Goal: Task Accomplishment & Management: Use online tool/utility

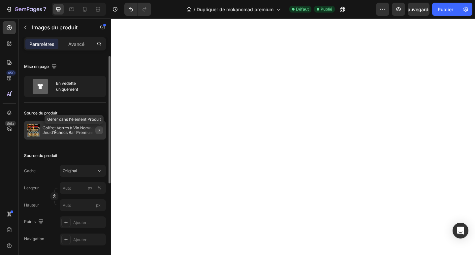
click at [97, 130] on icon "button" at bounding box center [99, 130] width 5 height 5
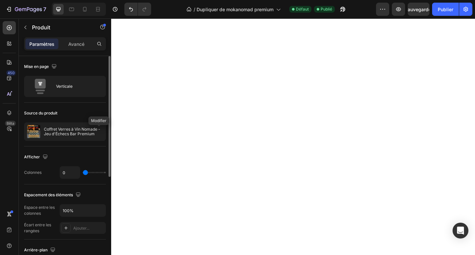
click at [0, 0] on icon "button" at bounding box center [0, 0] width 0 height 0
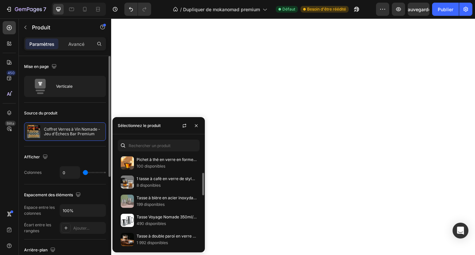
scroll to position [143, 0]
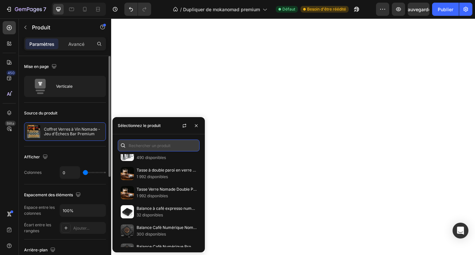
click at [170, 146] on input "text" at bounding box center [159, 145] width 82 height 12
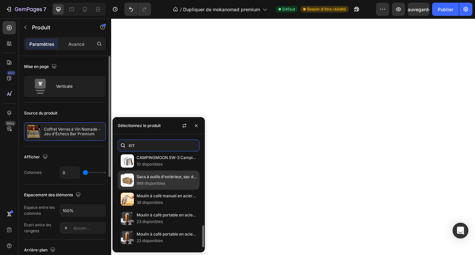
scroll to position [117, 0]
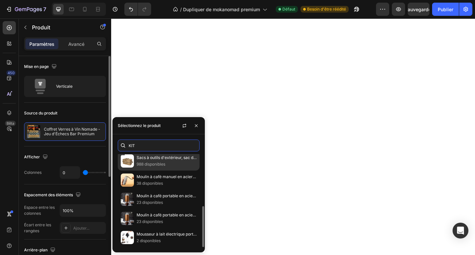
type input "KIT"
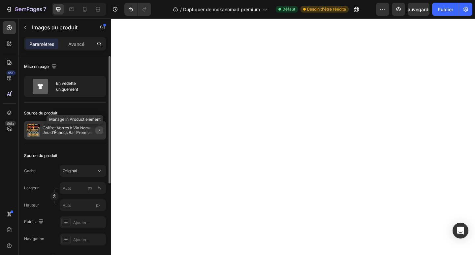
click at [100, 131] on icon "button" at bounding box center [99, 130] width 5 height 5
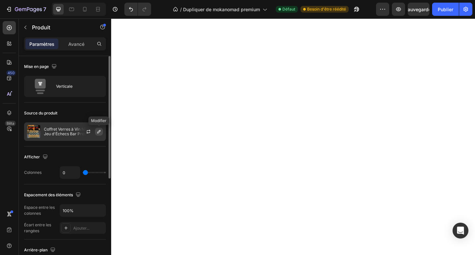
click at [100, 130] on icon "button" at bounding box center [98, 131] width 5 height 5
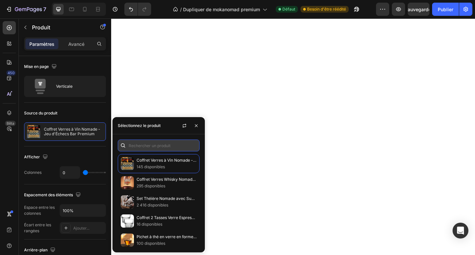
click at [151, 146] on input "text" at bounding box center [159, 145] width 82 height 12
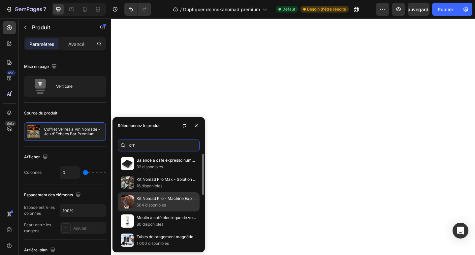
type input "KIT"
click at [159, 195] on p "Kit Nomad Pro - Machine Expresso Portable Professionnelle" at bounding box center [167, 198] width 60 height 7
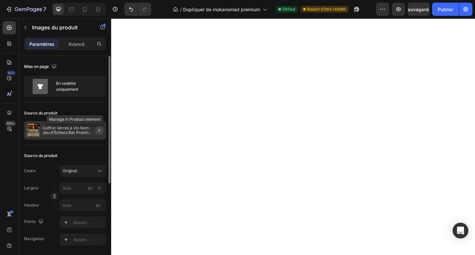
click at [100, 128] on icon "button" at bounding box center [99, 130] width 5 height 5
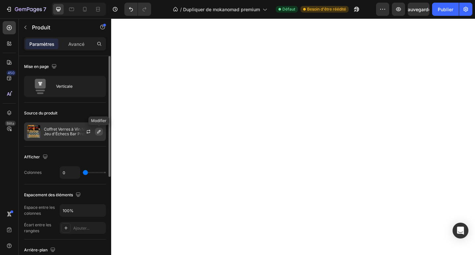
click at [100, 134] on button "button" at bounding box center [99, 132] width 8 height 8
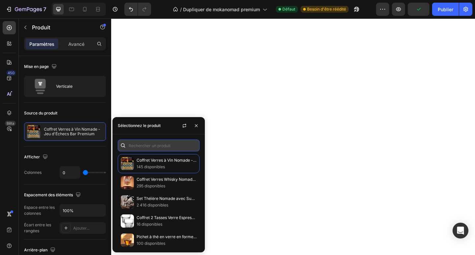
click at [170, 147] on input "text" at bounding box center [159, 145] width 82 height 12
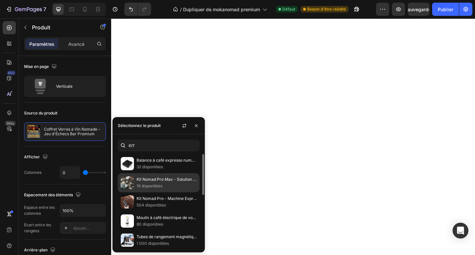
click at [173, 179] on font "Kit Nomad Pro Max - Solution Espresso Portable Ultime" at bounding box center [188, 179] width 103 height 5
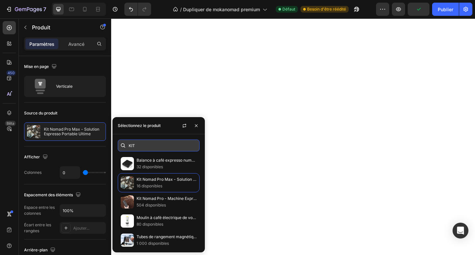
click at [180, 144] on input "KIT" at bounding box center [159, 145] width 82 height 12
type input "Kit"
click at [196, 124] on icon "button" at bounding box center [196, 125] width 5 height 5
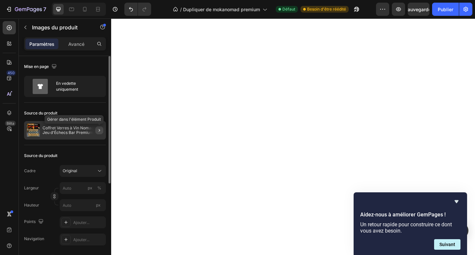
click at [100, 128] on icon "button" at bounding box center [99, 130] width 5 height 5
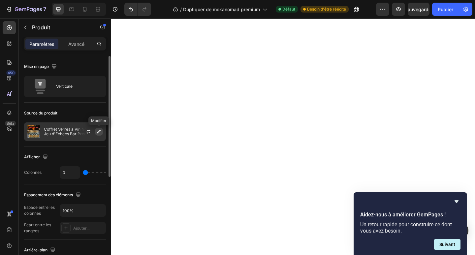
click at [100, 131] on icon "button" at bounding box center [98, 131] width 3 height 3
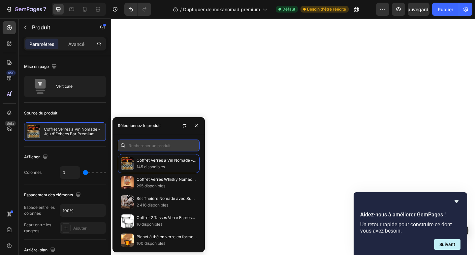
click at [128, 143] on input "text" at bounding box center [159, 145] width 82 height 12
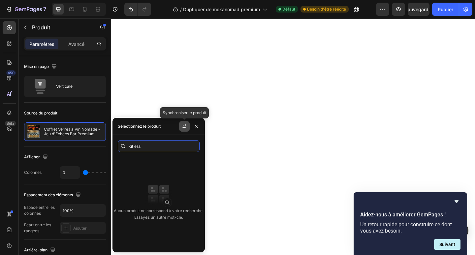
type input "kit ess"
click at [183, 129] on button "button" at bounding box center [184, 126] width 11 height 11
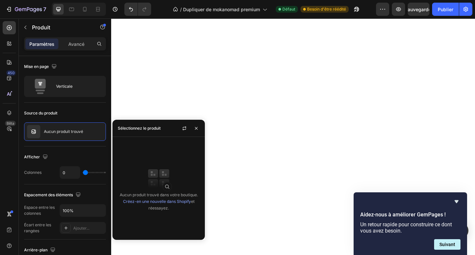
click at [132, 130] on font "Sélectionnez le produit" at bounding box center [139, 128] width 43 height 5
click at [193, 128] on button "button" at bounding box center [196, 128] width 11 height 11
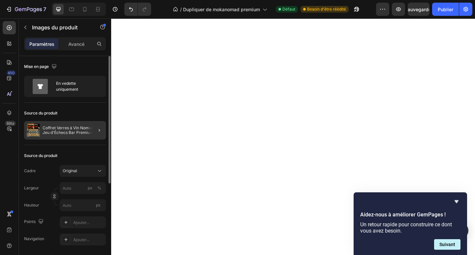
click at [99, 134] on div at bounding box center [96, 130] width 18 height 18
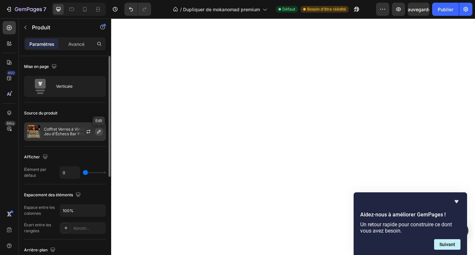
click at [98, 131] on icon "button" at bounding box center [98, 131] width 5 height 5
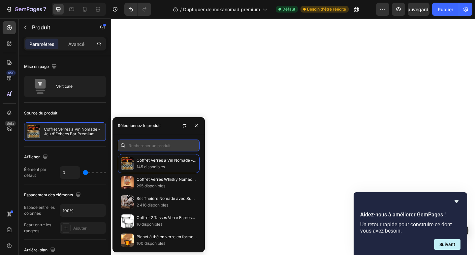
click at [128, 145] on input "text" at bounding box center [159, 145] width 82 height 12
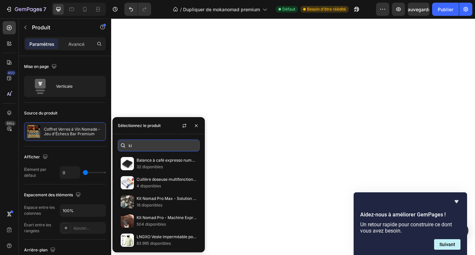
type input "kit"
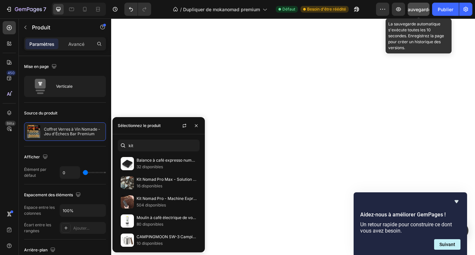
click at [416, 12] on font "Sauvegarder" at bounding box center [419, 10] width 28 height 6
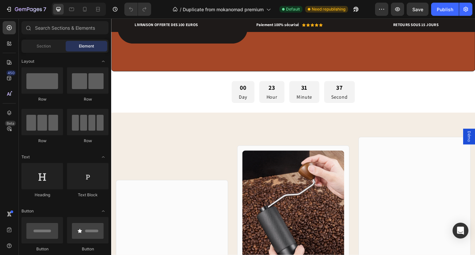
scroll to position [2341, 0]
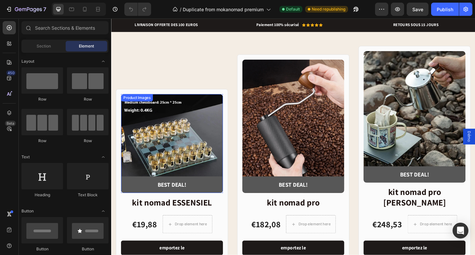
click at [179, 207] on img at bounding box center [177, 154] width 111 height 107
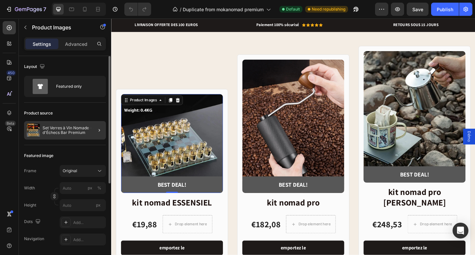
click at [99, 134] on div at bounding box center [96, 130] width 18 height 18
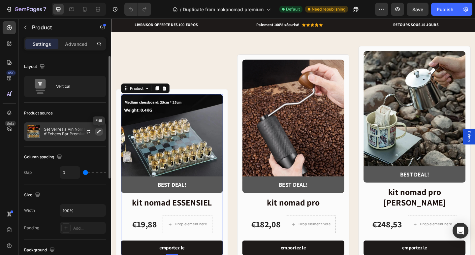
click at [99, 133] on icon "button" at bounding box center [98, 131] width 5 height 5
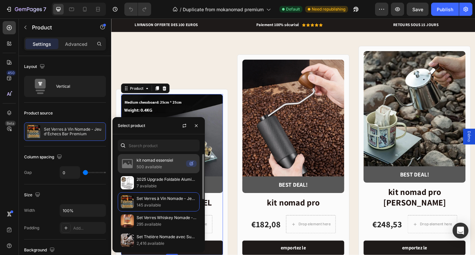
click at [134, 166] on img at bounding box center [127, 163] width 13 height 13
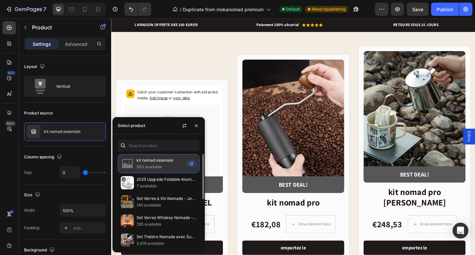
click at [179, 161] on p "kit nomad essensiel" at bounding box center [160, 160] width 47 height 7
click at [191, 165] on icon at bounding box center [191, 163] width 3 height 3
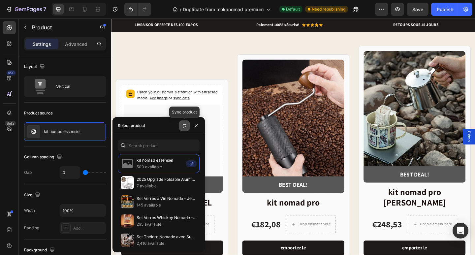
click at [184, 124] on icon "button" at bounding box center [184, 125] width 5 height 5
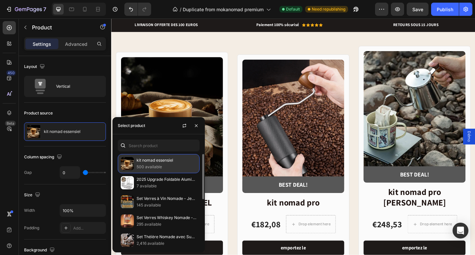
click at [160, 167] on p "500 available" at bounding box center [167, 167] width 60 height 7
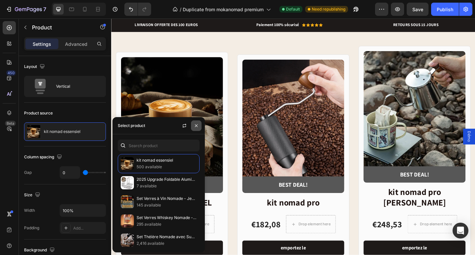
click at [196, 125] on icon "button" at bounding box center [196, 125] width 3 height 3
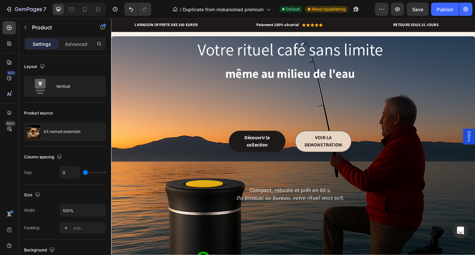
scroll to position [660, 0]
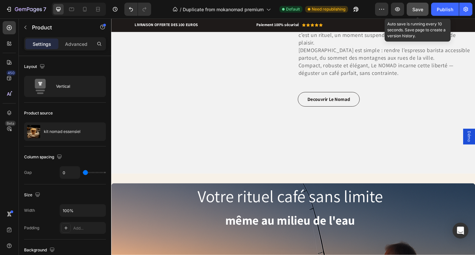
click at [411, 7] on button "Save" at bounding box center [418, 9] width 22 height 13
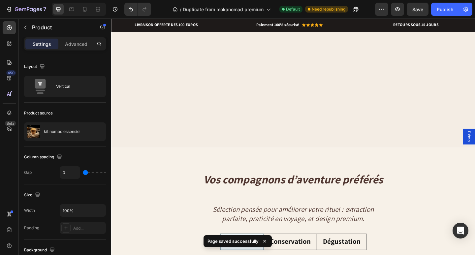
scroll to position [429, 0]
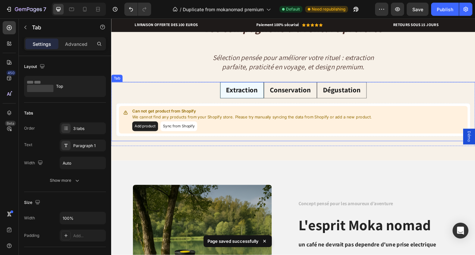
click at [326, 98] on li "Conservation" at bounding box center [306, 97] width 58 height 18
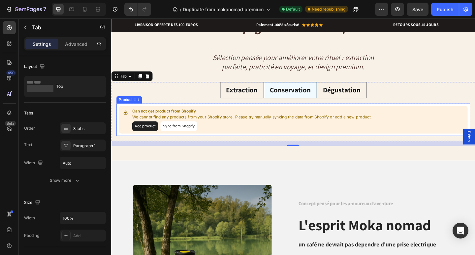
click at [199, 138] on button "Sync from Shopify" at bounding box center [185, 136] width 40 height 11
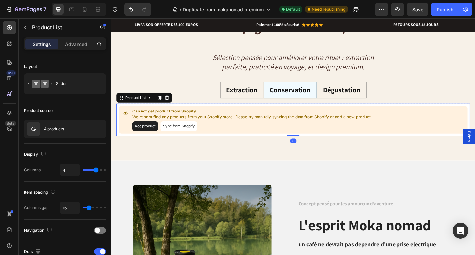
click at [190, 135] on button "Sync from Shopify" at bounding box center [185, 136] width 40 height 11
click at [179, 137] on button "Sync from Shopify" at bounding box center [185, 136] width 40 height 11
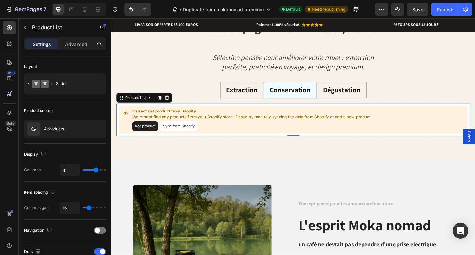
click at [179, 137] on button "Sync from Shopify" at bounding box center [185, 136] width 40 height 11
click at [155, 136] on button "Add product" at bounding box center [148, 136] width 28 height 11
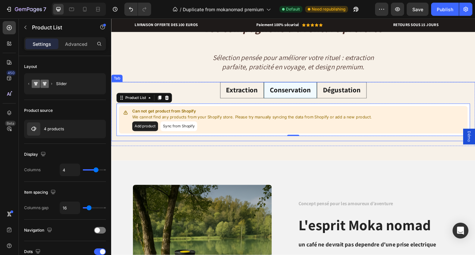
click at [204, 93] on ul "Extraction Conservation Dégustation" at bounding box center [309, 97] width 396 height 18
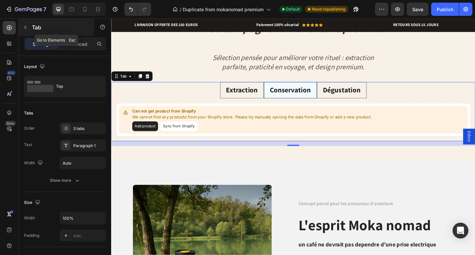
click at [23, 28] on icon "button" at bounding box center [25, 27] width 5 height 5
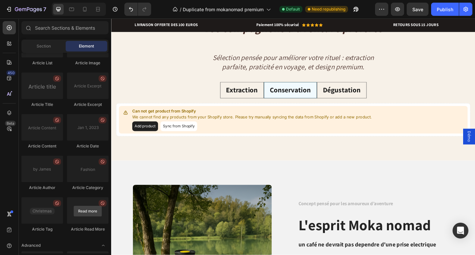
scroll to position [1754, 0]
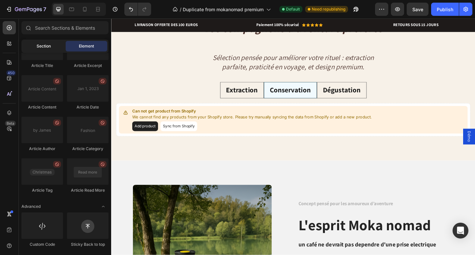
click at [33, 49] on div "Section" at bounding box center [44, 46] width 42 height 11
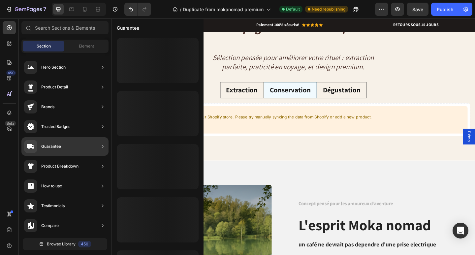
scroll to position [201, 0]
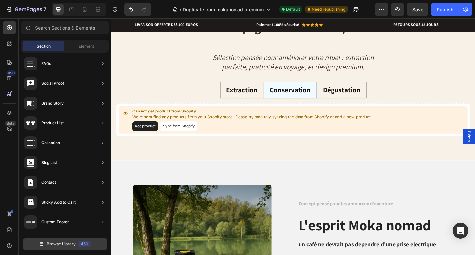
click at [70, 241] on span "Browse Library" at bounding box center [61, 244] width 29 height 6
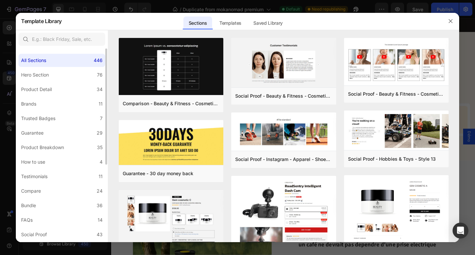
scroll to position [129, 0]
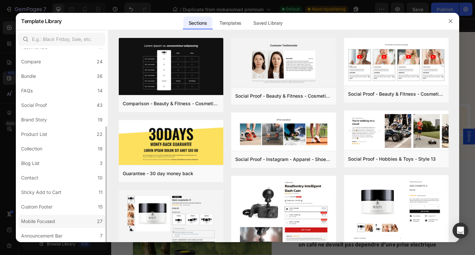
click at [57, 218] on div "Mobile Focused" at bounding box center [39, 221] width 37 height 8
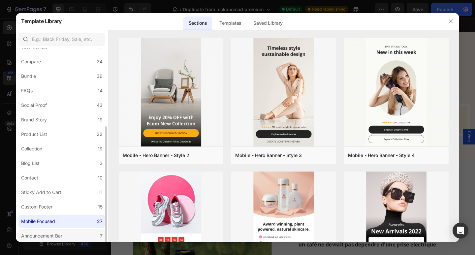
click at [60, 231] on label "Announcement Bar 7" at bounding box center [61, 235] width 87 height 13
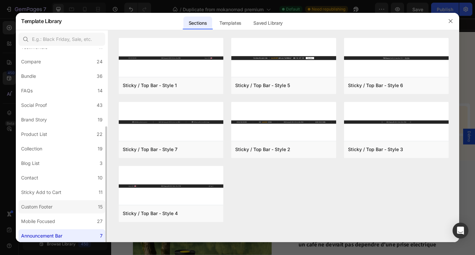
click at [56, 207] on label "Custom Footer 15" at bounding box center [61, 206] width 87 height 13
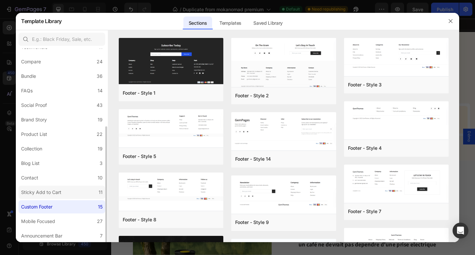
click at [56, 197] on label "Sticky Add to Cart 11" at bounding box center [61, 192] width 87 height 13
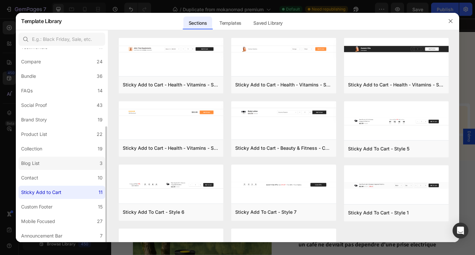
click at [51, 160] on label "Blog List 3" at bounding box center [61, 163] width 87 height 13
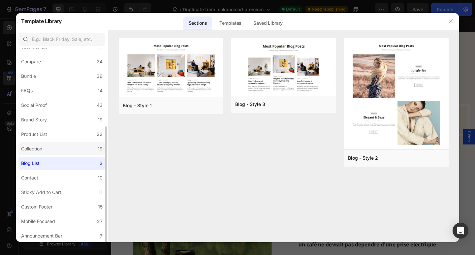
click at [49, 153] on label "Collection 19" at bounding box center [61, 148] width 87 height 13
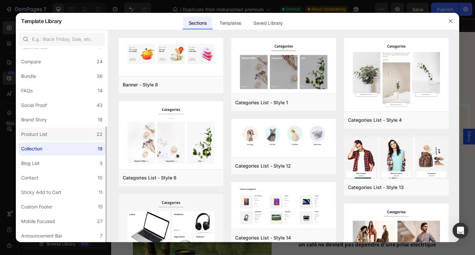
click at [55, 131] on label "Product List 22" at bounding box center [61, 134] width 87 height 13
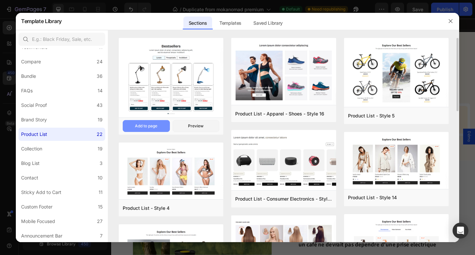
click at [156, 127] on div "Add to page" at bounding box center [146, 126] width 22 height 6
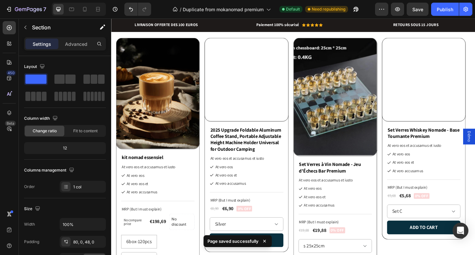
scroll to position [4376, 0]
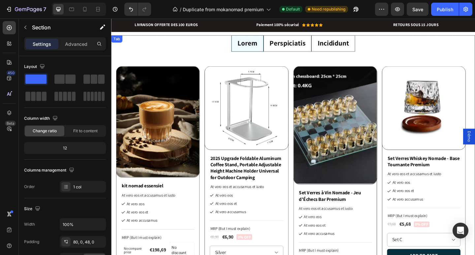
click at [297, 51] on div "Perspiciatis" at bounding box center [302, 46] width 41 height 12
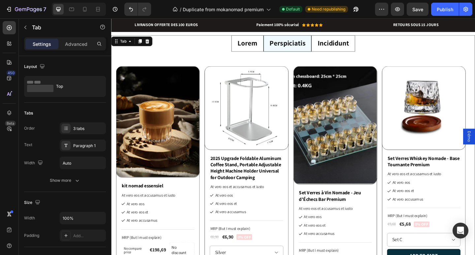
click at [335, 50] on p "Incididunt" at bounding box center [352, 46] width 34 height 10
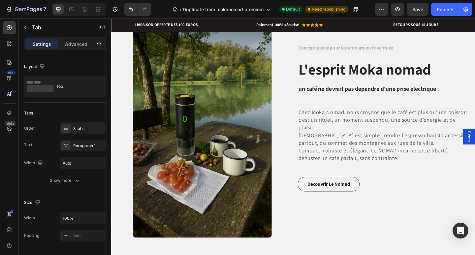
scroll to position [400, 0]
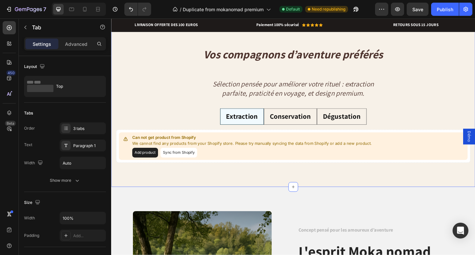
click at [192, 104] on div "Vos compagnons d’aventure préférés Heading Sélection pensée pour améliorer votr…" at bounding box center [309, 117] width 396 height 137
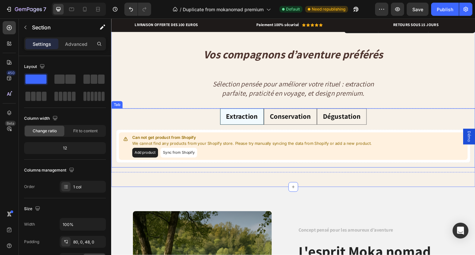
click at [180, 126] on ul "Extraction Conservation Dégustation" at bounding box center [309, 125] width 396 height 18
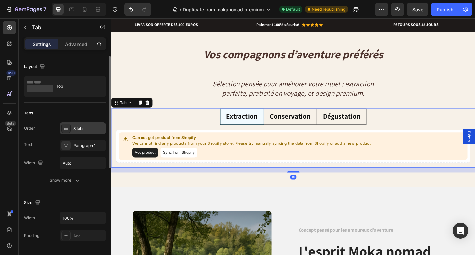
click at [87, 130] on div "3 tabs" at bounding box center [88, 129] width 31 height 6
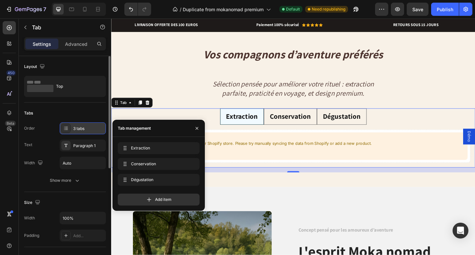
click at [87, 130] on div "3 tabs" at bounding box center [88, 129] width 31 height 6
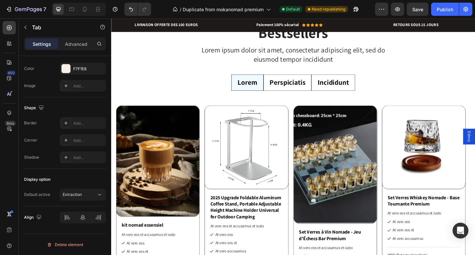
scroll to position [4300, 0]
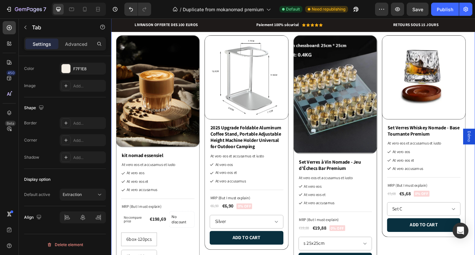
click at [177, 83] on div "Bestsellers Heading Lorem ipsum dolor sit amet, consectetur adipiscing elit, se…" at bounding box center [309, 189] width 396 height 485
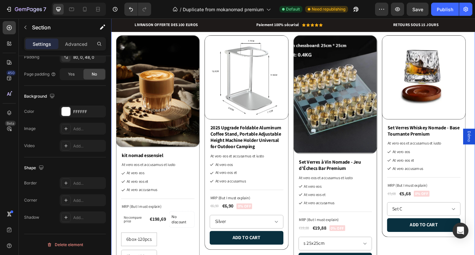
scroll to position [0, 0]
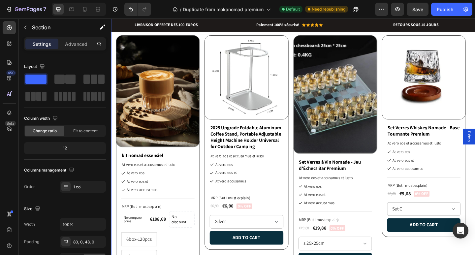
click at [174, 21] on ul "Lorem Perspiciatis Incididunt" at bounding box center [309, 13] width 396 height 18
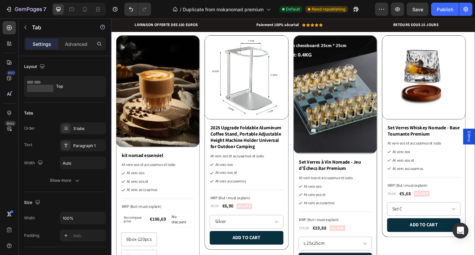
click at [166, 92] on div "Bestsellers Heading Lorem ipsum dolor sit amet, consectetur adipiscing elit, se…" at bounding box center [309, 189] width 396 height 485
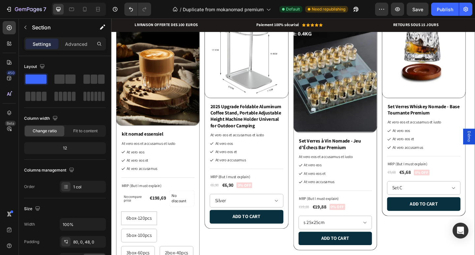
scroll to position [4333, 0]
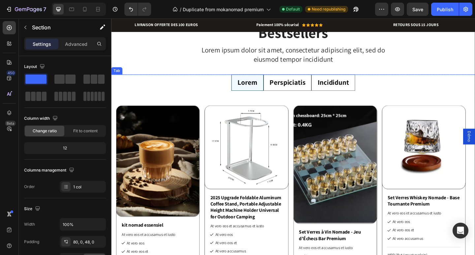
click at [175, 93] on ul "Lorem Perspiciatis Incididunt" at bounding box center [309, 88] width 396 height 18
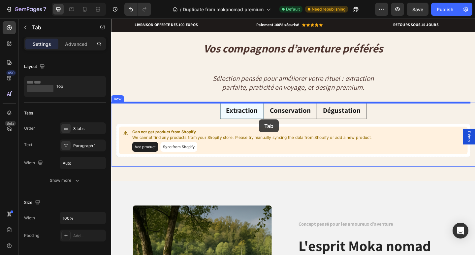
scroll to position [385, 0]
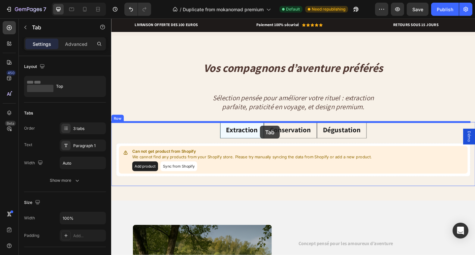
drag, startPoint x: 119, startPoint y: 73, endPoint x: 273, endPoint y: 135, distance: 166.6
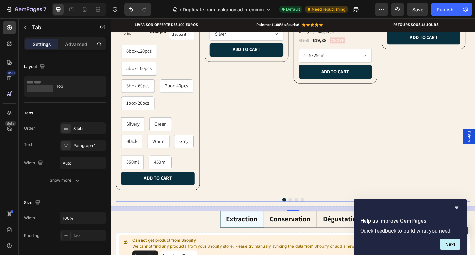
scroll to position [748, 0]
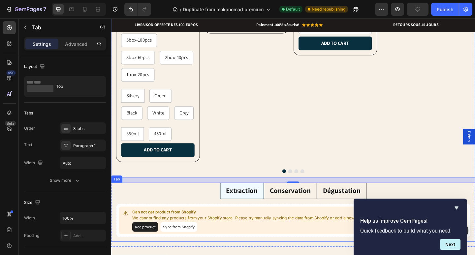
click at [242, 201] on p "Extraction" at bounding box center [253, 206] width 34 height 10
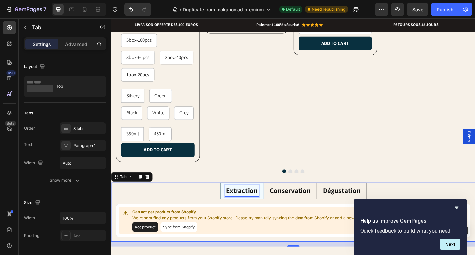
click at [252, 201] on p "Extraction" at bounding box center [253, 206] width 34 height 10
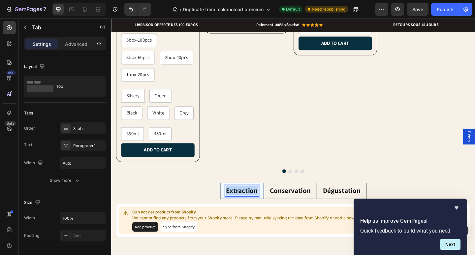
click at [252, 201] on p "Extraction" at bounding box center [253, 206] width 34 height 10
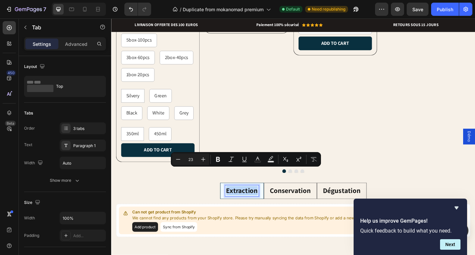
copy p "Extraction"
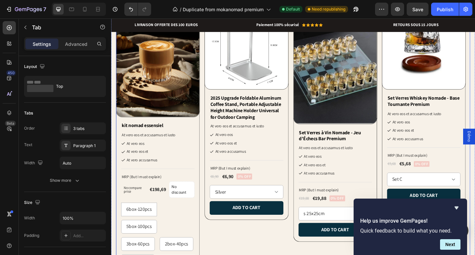
scroll to position [451, 0]
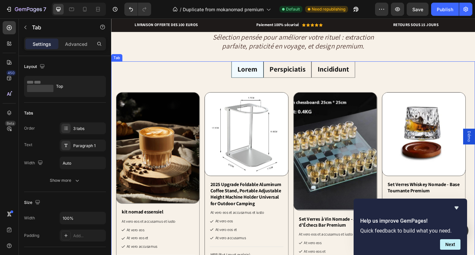
click at [261, 77] on p "Lorem" at bounding box center [259, 74] width 22 height 10
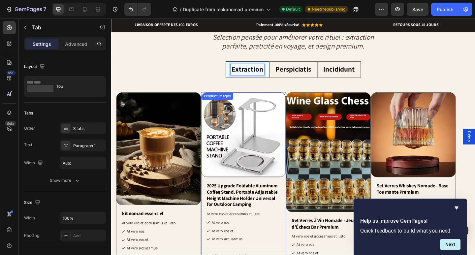
radio input "false"
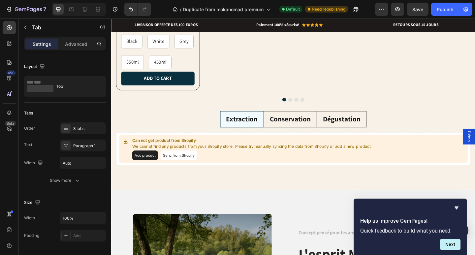
scroll to position [847, 0]
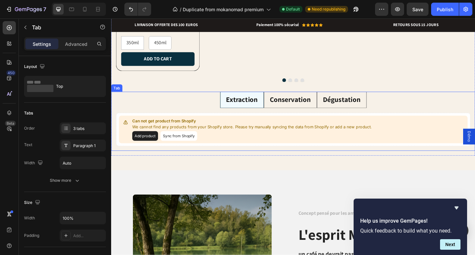
click at [300, 102] on p "Conservation" at bounding box center [306, 107] width 45 height 10
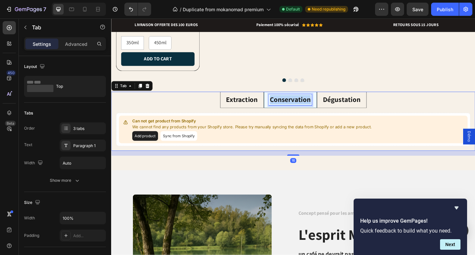
click at [300, 102] on p "Conservation" at bounding box center [306, 107] width 45 height 10
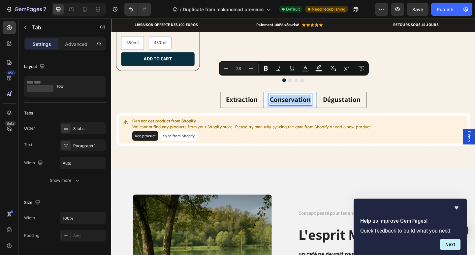
copy p "Conservation"
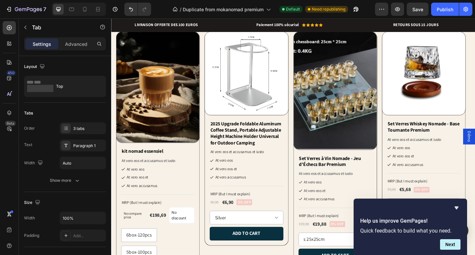
scroll to position [418, 0]
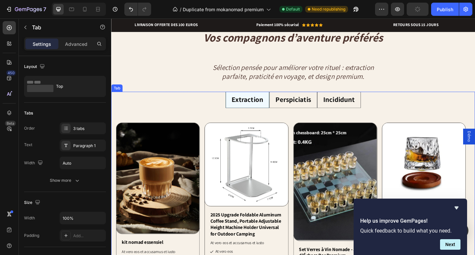
click at [304, 105] on p "Perspiciatis" at bounding box center [309, 107] width 39 height 10
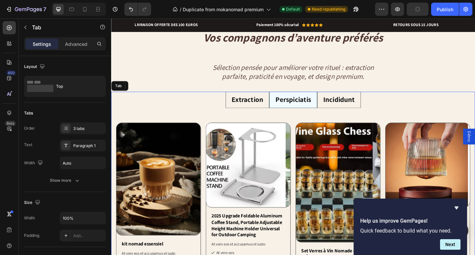
click at [304, 105] on p "Perspiciatis" at bounding box center [309, 107] width 39 height 10
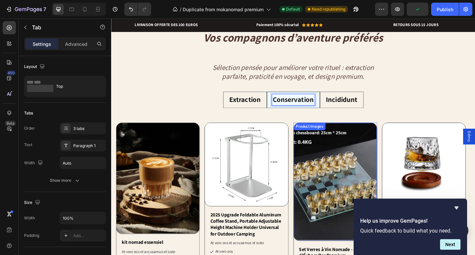
radio input "false"
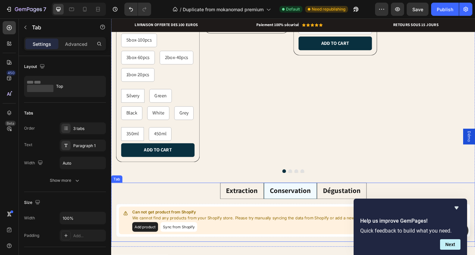
click at [355, 201] on p "Dégustation" at bounding box center [361, 206] width 41 height 10
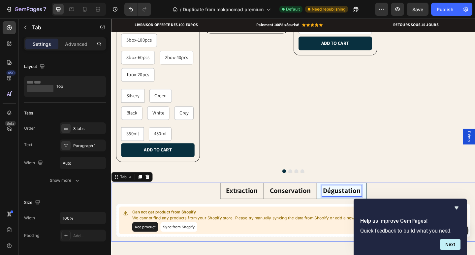
click at [355, 201] on p "Dégustation" at bounding box center [361, 206] width 41 height 10
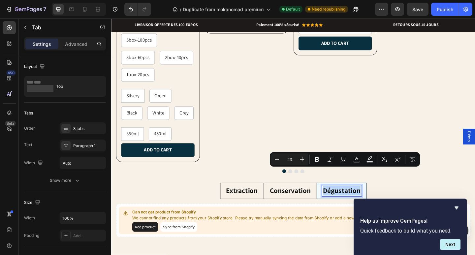
copy p "Dégustation"
click at [446, 197] on ul "Extraction Conservation Dégustation" at bounding box center [309, 206] width 396 height 18
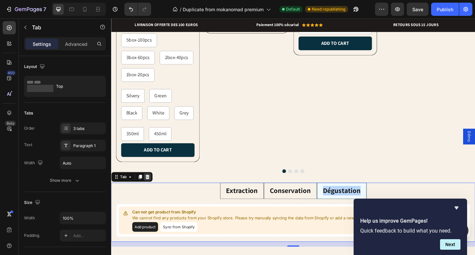
click at [152, 188] on icon at bounding box center [150, 190] width 5 height 5
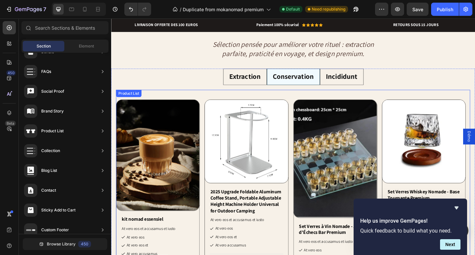
scroll to position [385, 0]
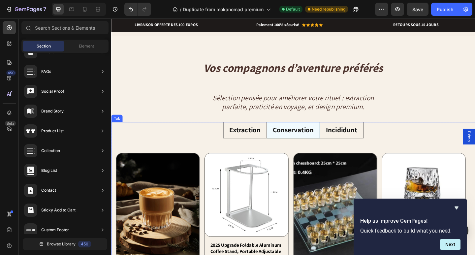
click at [346, 140] on p "Incididunt" at bounding box center [362, 140] width 34 height 10
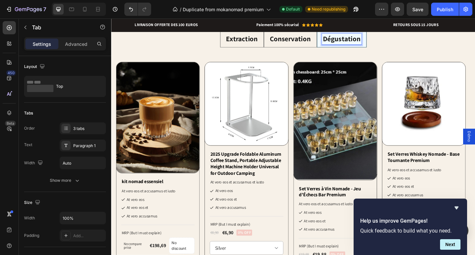
scroll to position [517, 0]
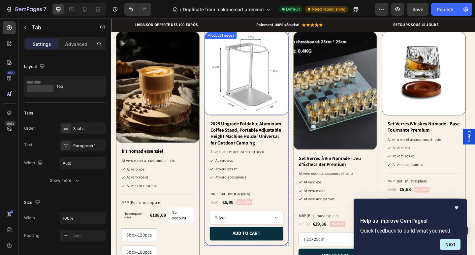
drag, startPoint x: 247, startPoint y: 70, endPoint x: 208, endPoint y: 64, distance: 39.6
click at [247, 70] on img at bounding box center [258, 78] width 90 height 90
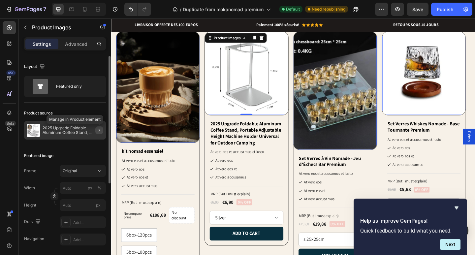
click at [102, 131] on button "button" at bounding box center [99, 130] width 8 height 8
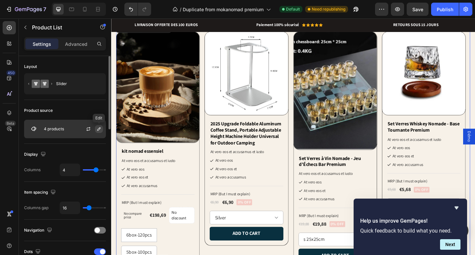
click at [101, 132] on button "button" at bounding box center [99, 129] width 8 height 8
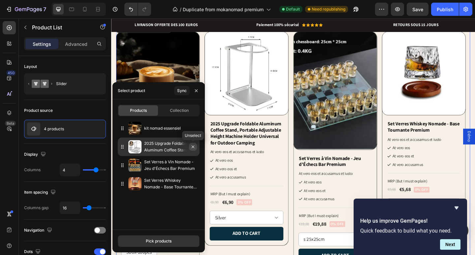
click at [194, 148] on icon "button" at bounding box center [192, 146] width 5 height 5
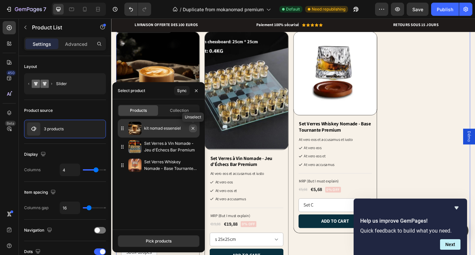
click at [195, 130] on icon "button" at bounding box center [192, 128] width 5 height 5
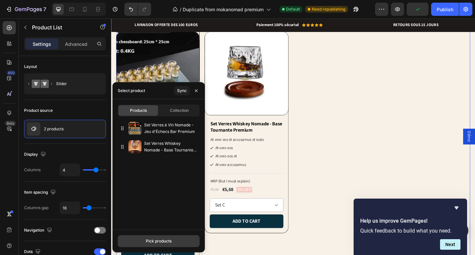
click at [169, 238] on div "Pick products" at bounding box center [159, 241] width 26 height 6
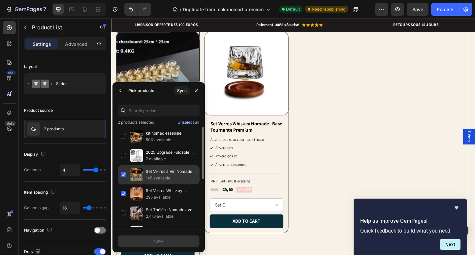
click at [121, 172] on div "Set Verres à Vin Nomade - Jeu d'Échecs Bar Premium 145 available" at bounding box center [159, 174] width 82 height 19
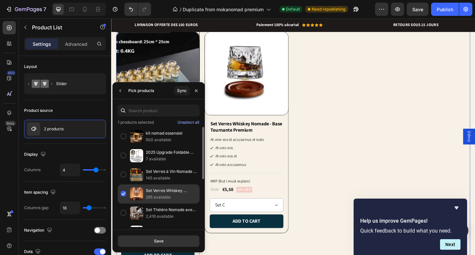
click at [125, 193] on div "Set Verres Whiskey Nomade - Base Tournante Premium 295 available" at bounding box center [159, 193] width 82 height 19
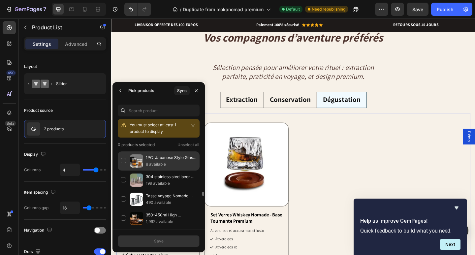
scroll to position [165, 0]
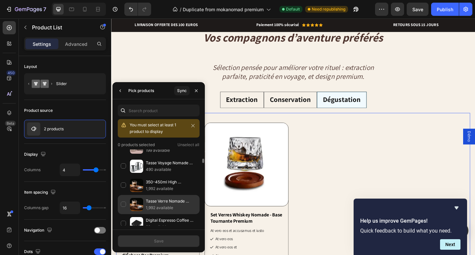
click at [125, 203] on div "Tasse Verre Nomade Double Paroi - 350ml Borosilicate Premium 1,992 available" at bounding box center [159, 204] width 82 height 19
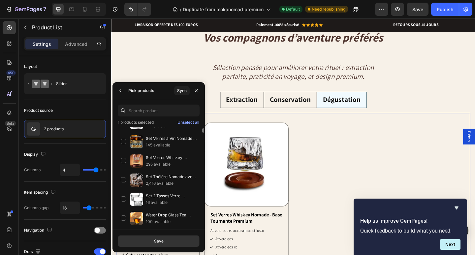
scroll to position [0, 0]
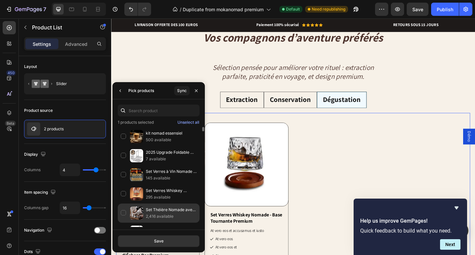
click at [124, 211] on div "Set Théière Nomade avec Support - 6 Tasses Verre Résistant 2,416 available" at bounding box center [159, 212] width 82 height 19
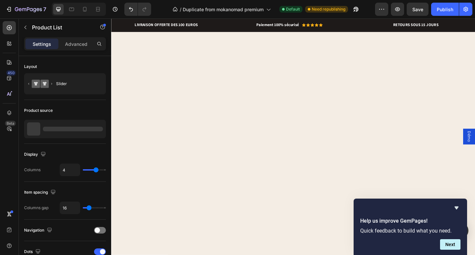
scroll to position [418, 0]
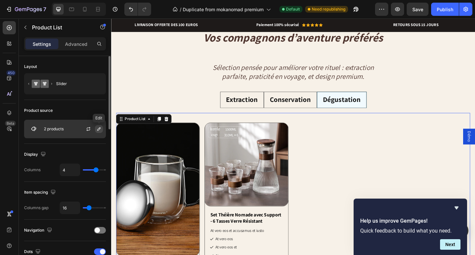
click at [97, 131] on icon "button" at bounding box center [98, 128] width 5 height 5
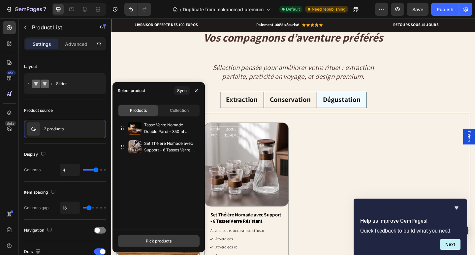
click at [146, 240] on div "Pick products" at bounding box center [159, 241] width 26 height 6
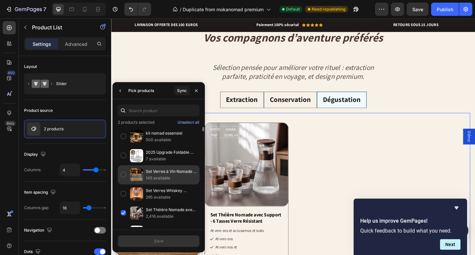
click at [123, 173] on div "Set Verres à Vin Nomade - Jeu d'Échecs Bar Premium 145 available" at bounding box center [159, 174] width 82 height 19
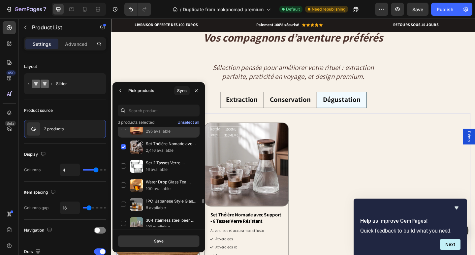
scroll to position [132, 0]
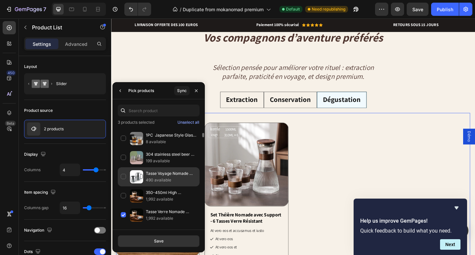
click at [124, 178] on div "Tasse Voyage Nomade 350ml/550ml - Acier Inoxydable Double Paroi 490 available" at bounding box center [159, 176] width 82 height 19
click at [151, 239] on button "Save" at bounding box center [159, 241] width 82 height 12
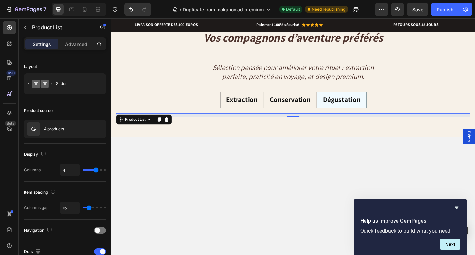
select select "550ml"
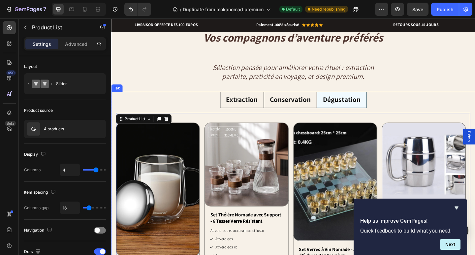
click at [329, 109] on li "Conservation" at bounding box center [306, 107] width 58 height 18
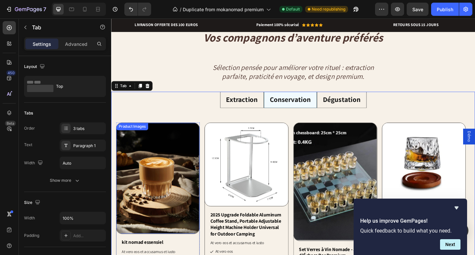
click at [153, 176] on img at bounding box center [162, 192] width 90 height 120
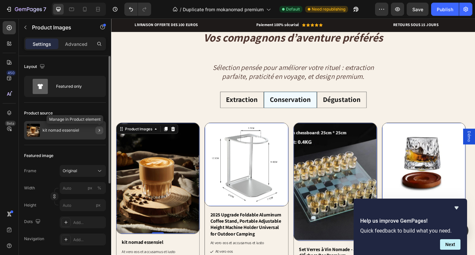
click at [101, 128] on icon "button" at bounding box center [99, 130] width 5 height 5
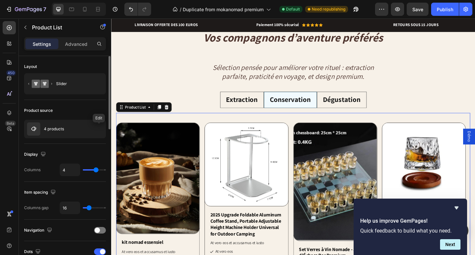
click at [0, 0] on icon "button" at bounding box center [0, 0] width 0 height 0
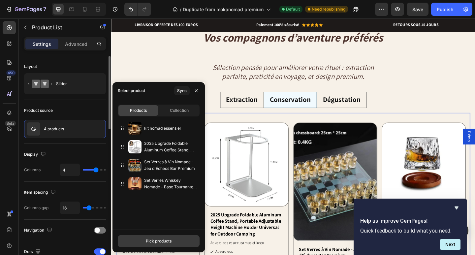
click at [152, 240] on div "Pick products" at bounding box center [159, 241] width 26 height 6
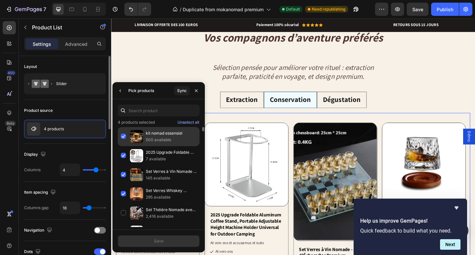
click at [122, 134] on div "kit nomad essensiel 500 available" at bounding box center [159, 136] width 82 height 19
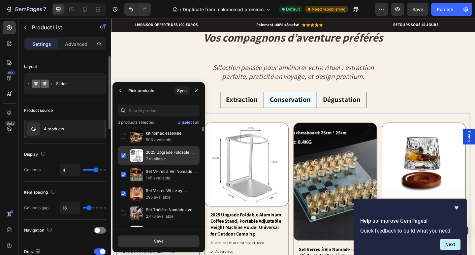
click at [124, 156] on div "2025 Upgrade Foldable Aluminum Coffee Stand, Portable Adjustable Height Machine…" at bounding box center [159, 155] width 82 height 19
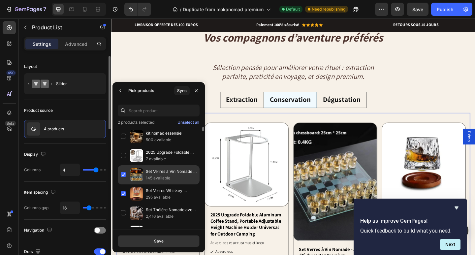
click at [124, 175] on div "Set Verres à Vin Nomade - Jeu d'Échecs Bar Premium 145 available" at bounding box center [159, 174] width 82 height 19
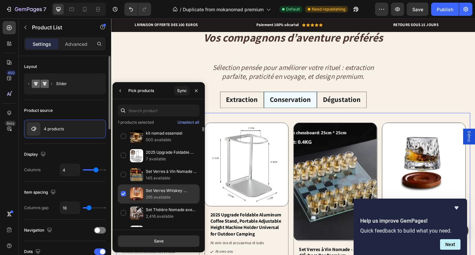
click at [123, 194] on div "Set Verres Whiskey Nomade - Base Tournante Premium 295 available" at bounding box center [159, 193] width 82 height 19
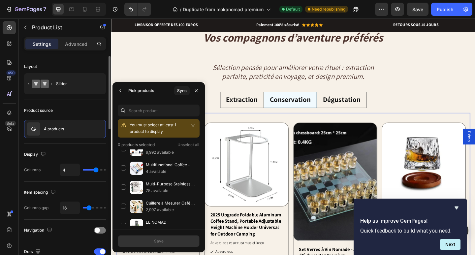
scroll to position [429, 0]
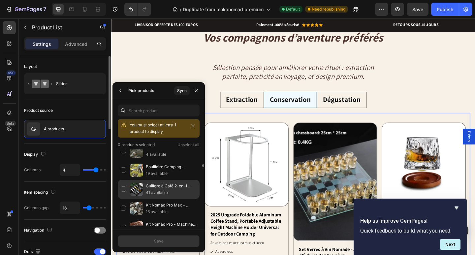
click at [121, 186] on div "Cuillère à Café 2-en-1 Nomade - Mesure & Clip Hermétique 41 available" at bounding box center [159, 189] width 82 height 19
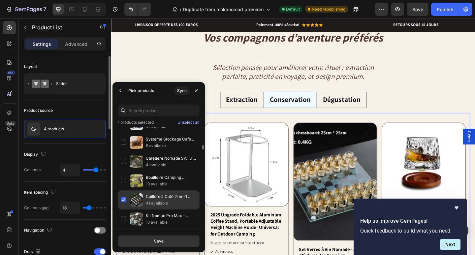
scroll to position [363, 0]
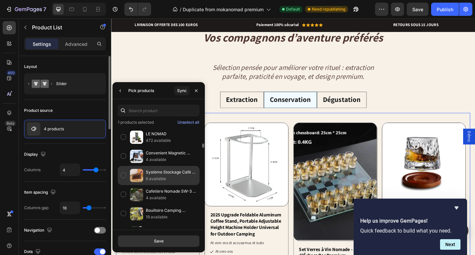
click at [123, 176] on div "Système Stockage Café Nomade - 12 Tubes Verre Premium 6 available" at bounding box center [159, 175] width 82 height 19
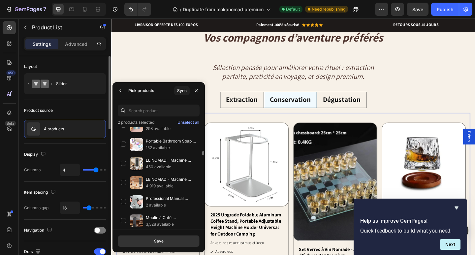
scroll to position [561, 0]
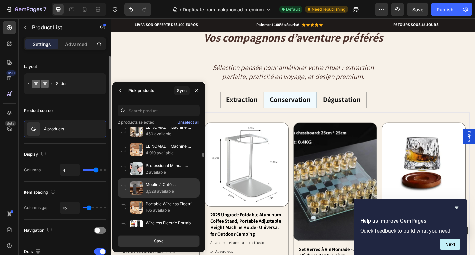
click at [124, 187] on div "Moulin à Café [PERSON_NAME] Nomade - Meules Coniques Acier Premium 3,328 availa…" at bounding box center [159, 187] width 82 height 19
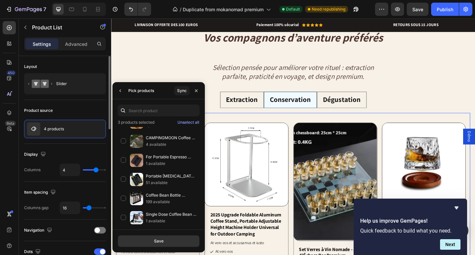
scroll to position [1616, 0]
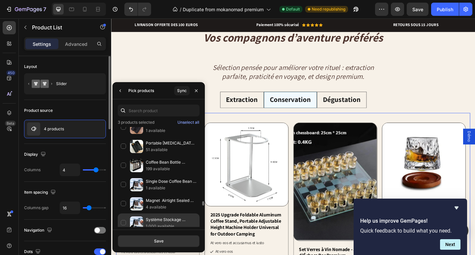
click at [124, 222] on div "Système Stockage Magnétique Nomade - 12 Tubes Verre Café 1,000 available" at bounding box center [159, 222] width 82 height 19
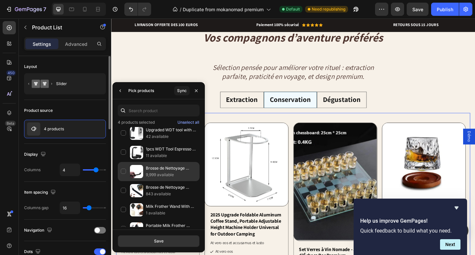
scroll to position [2044, 0]
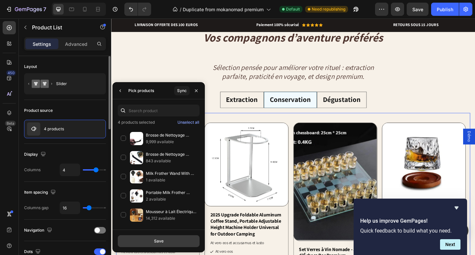
click at [139, 242] on button "Save" at bounding box center [159, 241] width 82 height 12
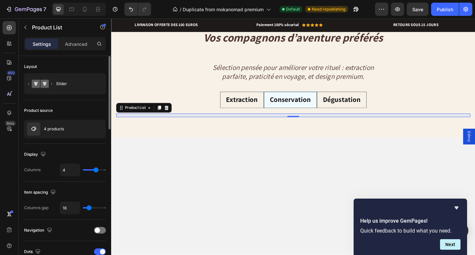
select select "Set Of 6 Holes 22g"
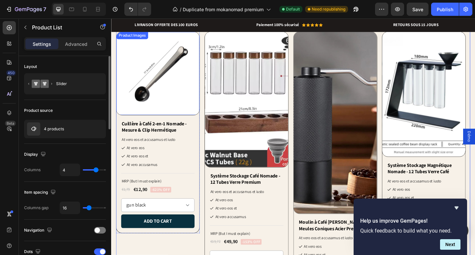
scroll to position [484, 0]
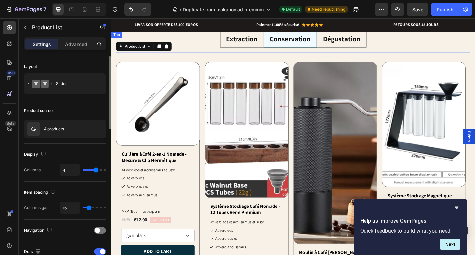
click at [238, 48] on li "Extraction" at bounding box center [253, 41] width 47 height 18
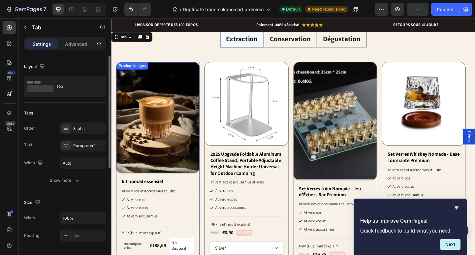
click at [142, 114] on img at bounding box center [162, 126] width 90 height 120
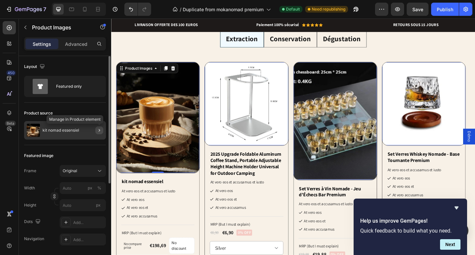
click at [98, 132] on icon "button" at bounding box center [99, 130] width 5 height 5
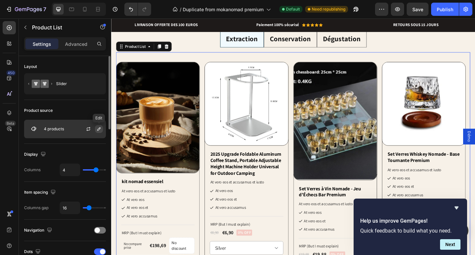
click at [98, 130] on icon "button" at bounding box center [98, 128] width 3 height 3
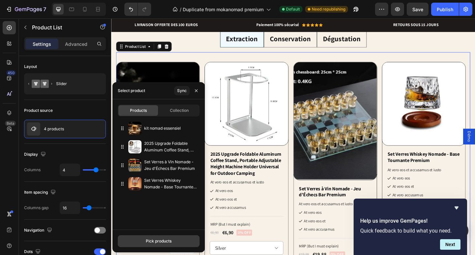
click at [139, 240] on button "Pick products" at bounding box center [159, 241] width 82 height 12
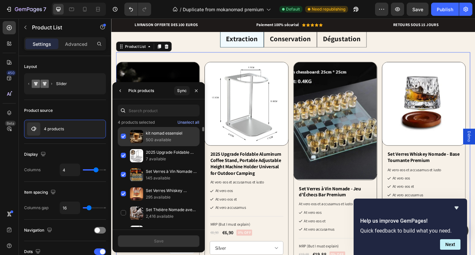
click at [124, 134] on div "kit nomad essensiel 500 available" at bounding box center [159, 136] width 82 height 19
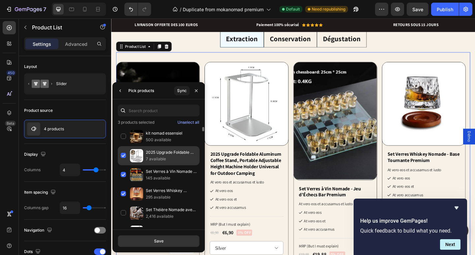
click at [124, 153] on div "2025 Upgrade Foldable Aluminum Coffee Stand, Portable Adjustable Height Machine…" at bounding box center [159, 155] width 82 height 19
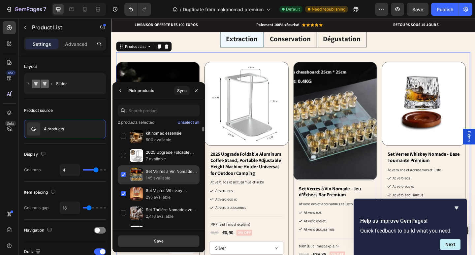
click at [124, 172] on div "Set Verres à Vin Nomade - Jeu d'Échecs Bar Premium 145 available" at bounding box center [159, 174] width 82 height 19
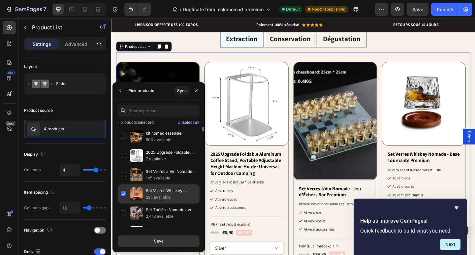
click at [124, 192] on div "Set Verres Whiskey Nomade - Base Tournante Premium 295 available" at bounding box center [159, 193] width 82 height 19
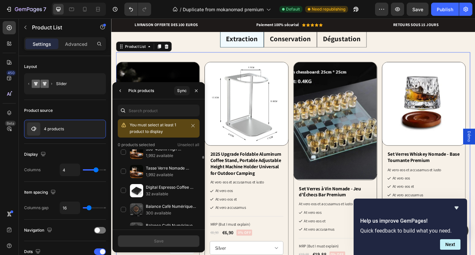
scroll to position [231, 0]
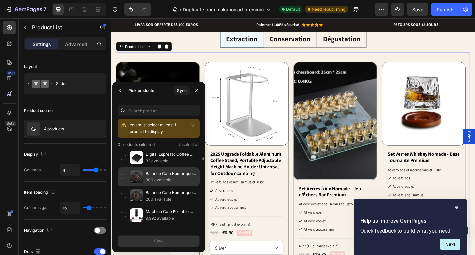
click at [124, 177] on div "Balance Café Numérique Nomade - Timer & Écran LED Rechargeable 300 available" at bounding box center [159, 176] width 82 height 19
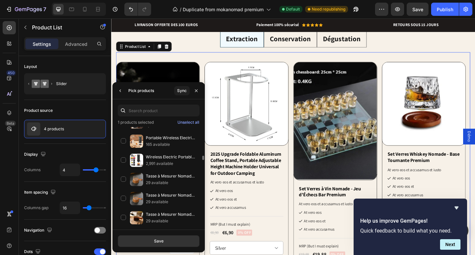
scroll to position [594, 0]
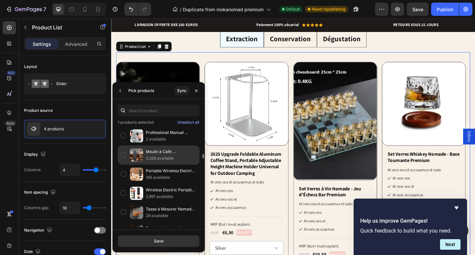
click at [127, 152] on div "Moulin à Café [PERSON_NAME] Nomade - Meules Coniques Acier Premium 3,328 availa…" at bounding box center [159, 154] width 82 height 19
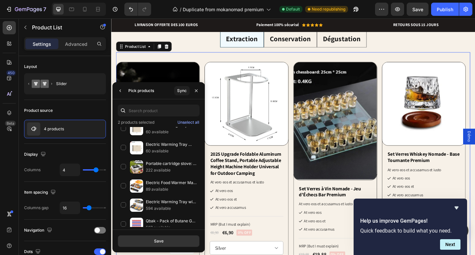
scroll to position [1286, 0]
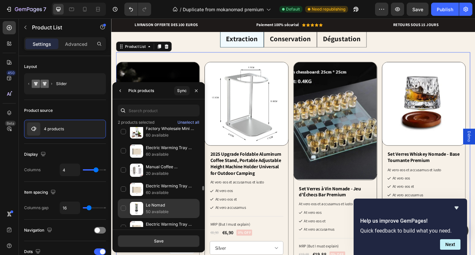
click at [122, 210] on div "Le Nomad 50 available" at bounding box center [159, 208] width 82 height 19
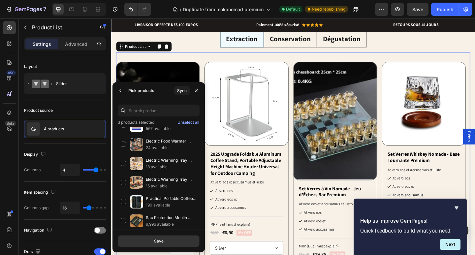
scroll to position [1550, 0]
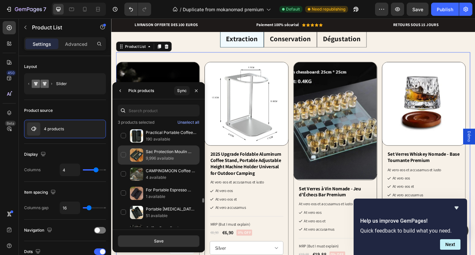
click at [124, 156] on div "Sac Protection Moulin Café Nomade - Étanche Universel 9,996 available" at bounding box center [159, 154] width 82 height 19
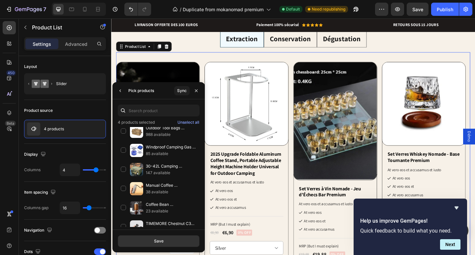
scroll to position [1979, 0]
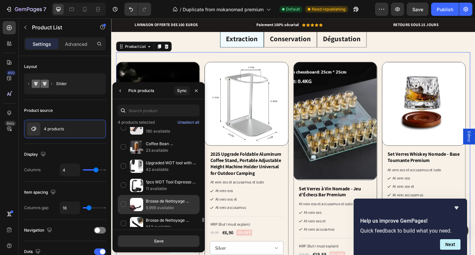
click at [125, 206] on div "Brosse de Nettoyage Professionnelle pour Machine à Café 9,999 available" at bounding box center [159, 204] width 82 height 19
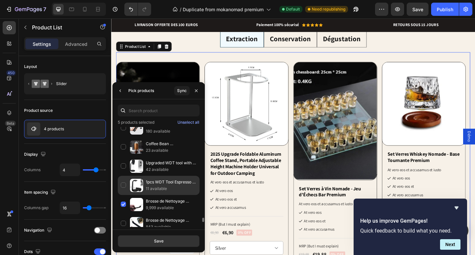
click at [125, 185] on div "1pcs WDT Tool Espresso Distribution Tool, 0.4mm Espresso Stirrer Espresso Needl…" at bounding box center [159, 185] width 82 height 19
click at [139, 242] on button "Save" at bounding box center [159, 241] width 82 height 12
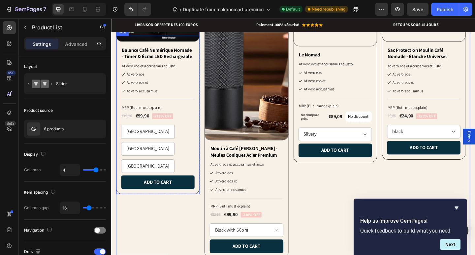
scroll to position [616, 0]
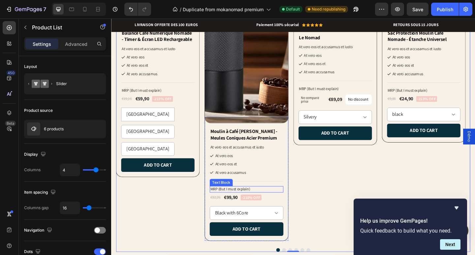
click at [236, 204] on p "MRP (But I must explain)" at bounding box center [258, 204] width 78 height 6
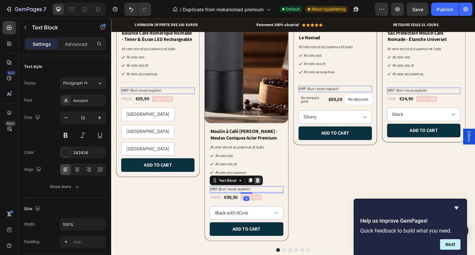
click at [272, 195] on icon at bounding box center [270, 194] width 4 height 5
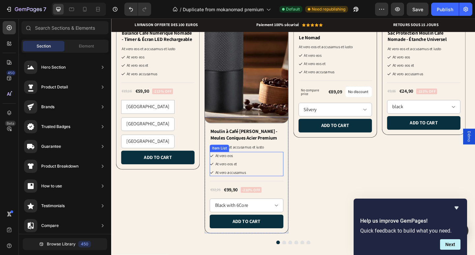
click at [272, 173] on div "At vero eos At vero eos et At vero accusamus" at bounding box center [258, 177] width 80 height 27
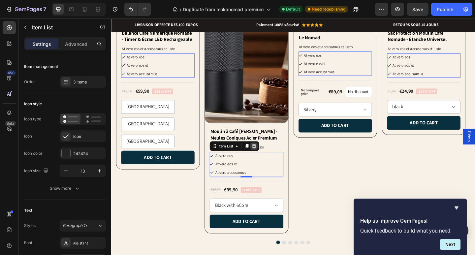
click at [265, 160] on div at bounding box center [266, 157] width 8 height 8
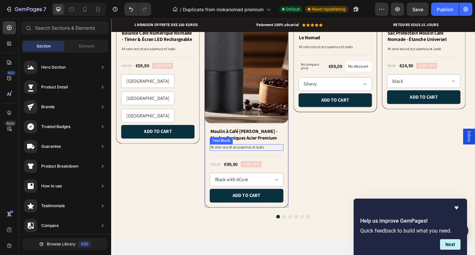
click at [285, 157] on p "At vero eos et accusamus et iusto" at bounding box center [258, 159] width 78 height 6
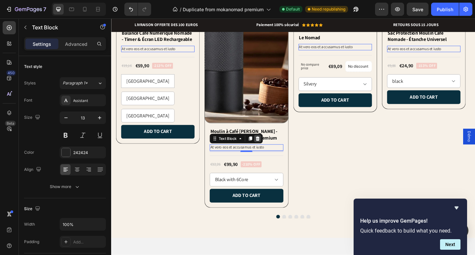
click at [268, 149] on icon at bounding box center [270, 148] width 5 height 5
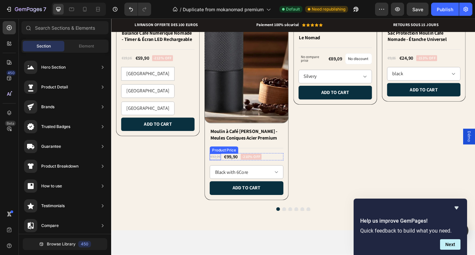
click at [227, 170] on div "€32,26" at bounding box center [224, 169] width 12 height 7
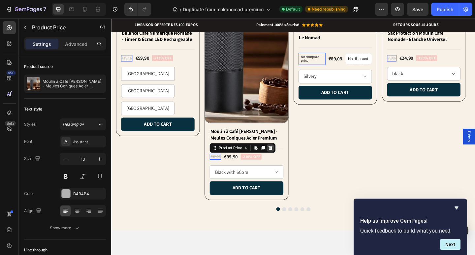
click at [282, 158] on icon at bounding box center [284, 159] width 5 height 5
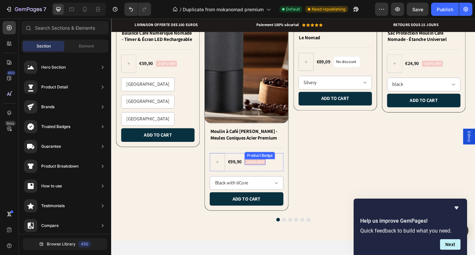
click at [270, 175] on pre "-210% off" at bounding box center [267, 174] width 23 height 7
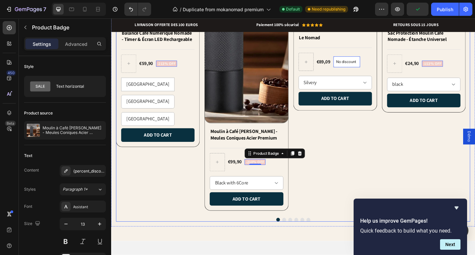
click at [317, 166] on div "Product Images Le Nomad Product Title Title Line €89,09 Product Price Product P…" at bounding box center [354, 82] width 91 height 296
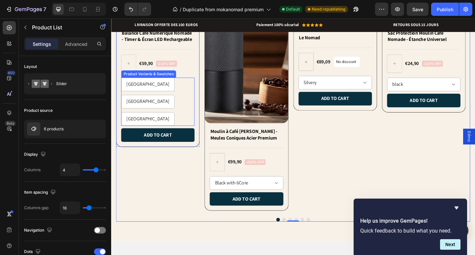
click at [150, 120] on From-GERMANY "[GEOGRAPHIC_DATA]" at bounding box center [151, 127] width 58 height 15
click at [122, 120] on input "[GEOGRAPHIC_DATA] [GEOGRAPHIC_DATA] [GEOGRAPHIC_DATA]" at bounding box center [122, 120] width 0 height 0
radio input "true"
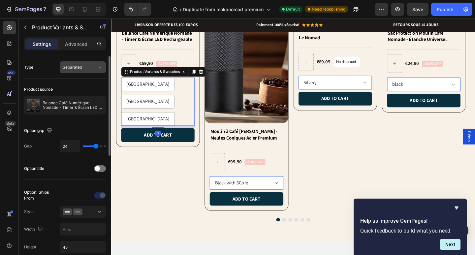
click at [98, 70] on icon at bounding box center [99, 67] width 7 height 7
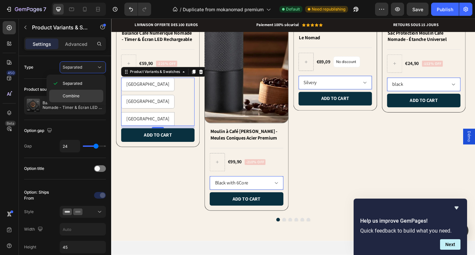
drag, startPoint x: 85, startPoint y: 93, endPoint x: 67, endPoint y: 111, distance: 26.1
click at [85, 93] on div "Combine" at bounding box center [76, 96] width 54 height 13
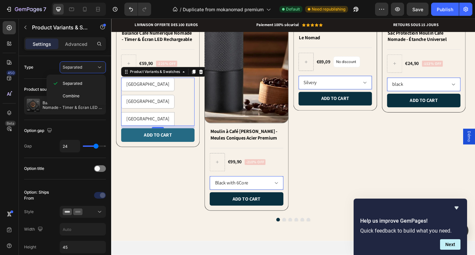
select select "584672584398865147"
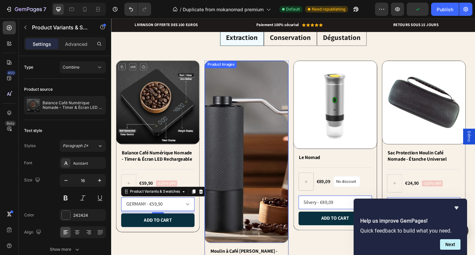
scroll to position [484, 0]
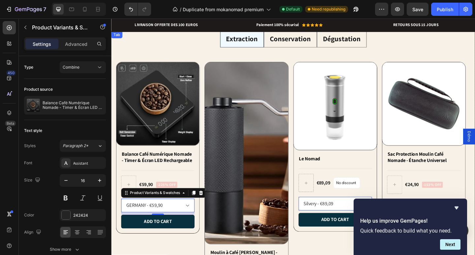
click at [277, 48] on li "Conservation" at bounding box center [306, 41] width 58 height 18
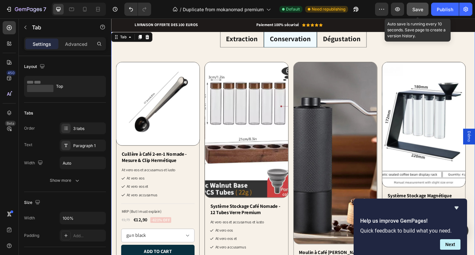
click at [421, 9] on span "Save" at bounding box center [417, 10] width 11 height 6
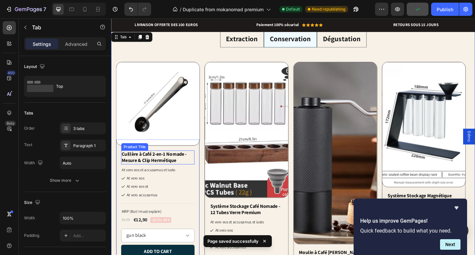
scroll to position [517, 0]
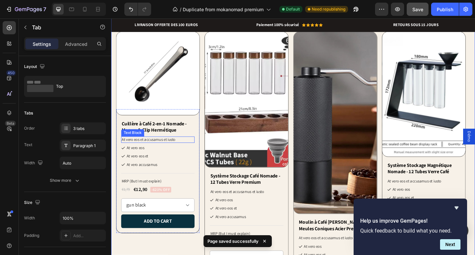
click at [153, 152] on p "At vero eos et accusamus et iusto" at bounding box center [162, 151] width 78 height 6
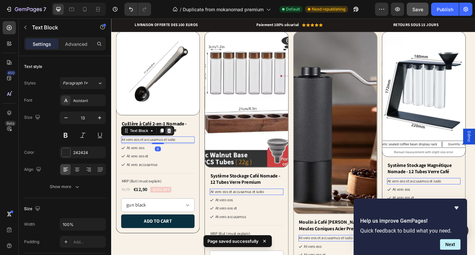
click at [171, 140] on icon at bounding box center [173, 140] width 5 height 5
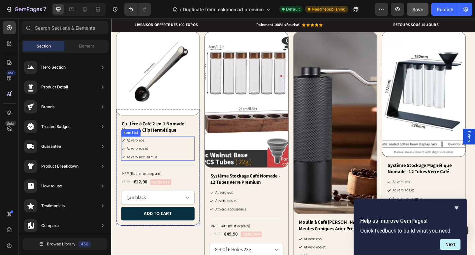
click at [169, 154] on div "At vero eos At vero eos et At vero accusamus" at bounding box center [162, 160] width 80 height 27
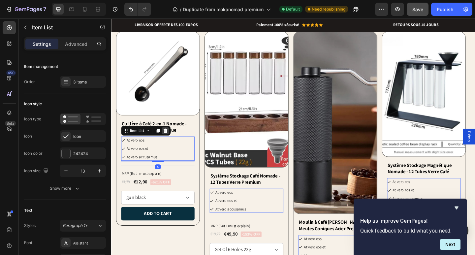
click at [171, 141] on icon at bounding box center [170, 140] width 4 height 5
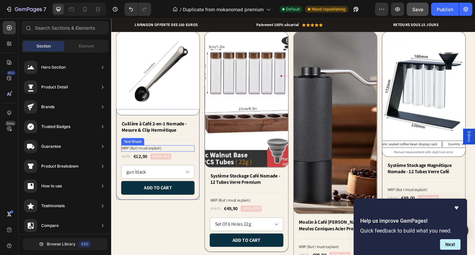
click at [170, 162] on p "MRP (But I must explain)" at bounding box center [162, 160] width 78 height 6
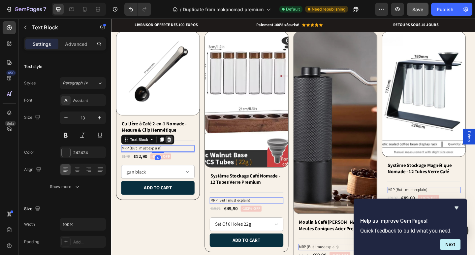
click at [177, 151] on div at bounding box center [174, 150] width 8 height 8
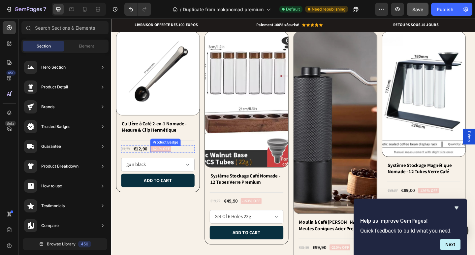
click at [174, 159] on pre "-621% off" at bounding box center [165, 160] width 23 height 7
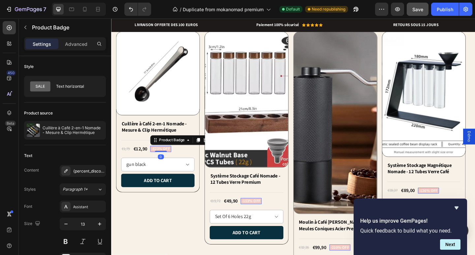
click at [171, 160] on pre "-621% off" at bounding box center [165, 160] width 23 height 7
click at [131, 159] on div "€1,79" at bounding box center [127, 160] width 10 height 7
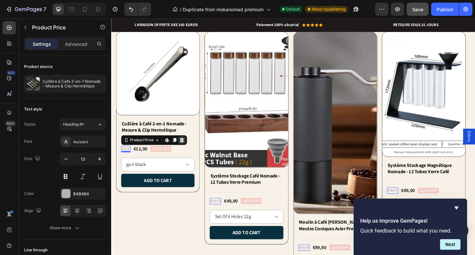
click at [187, 152] on icon at bounding box center [188, 151] width 4 height 5
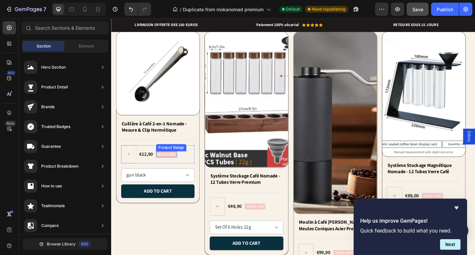
click at [175, 169] on pre "-621% off" at bounding box center [171, 166] width 23 height 7
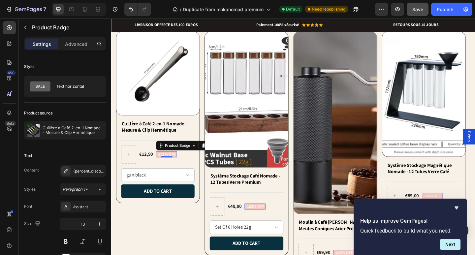
click at [261, 222] on pre "-153% off" at bounding box center [267, 223] width 23 height 7
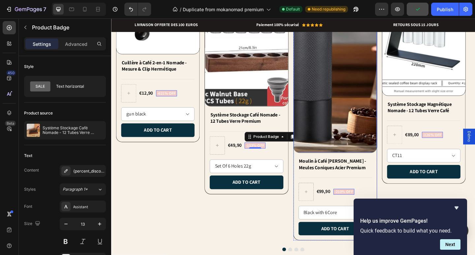
scroll to position [649, 0]
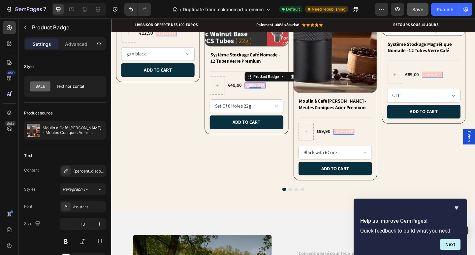
click at [358, 140] on pre "-210% off" at bounding box center [364, 141] width 23 height 7
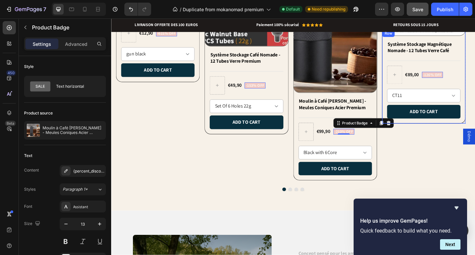
click at [413, 132] on div "Add to cart Add to Cart" at bounding box center [451, 122] width 80 height 20
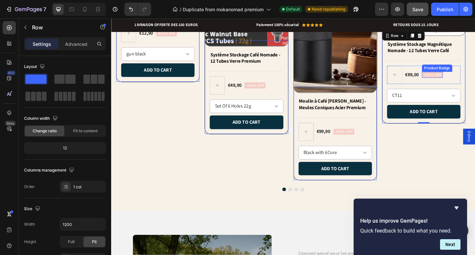
click at [462, 81] on pre "-126% off" at bounding box center [460, 80] width 23 height 7
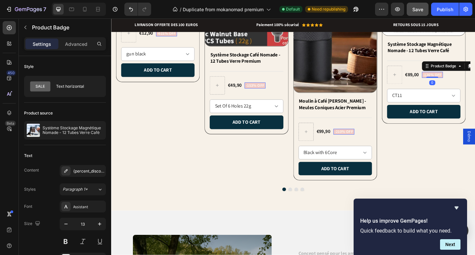
click at [370, 142] on pre "-210% off" at bounding box center [364, 141] width 23 height 7
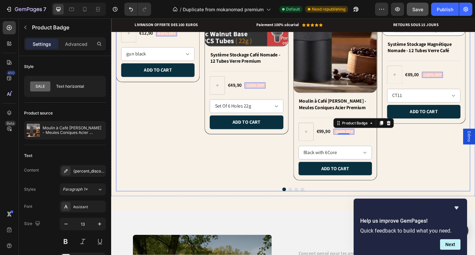
click at [414, 133] on div "Product Images Système Stockage Magnétique Nomade - 12 Tubes Verre Café Product…" at bounding box center [451, 49] width 91 height 296
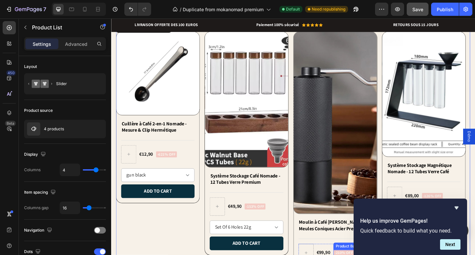
scroll to position [319, 0]
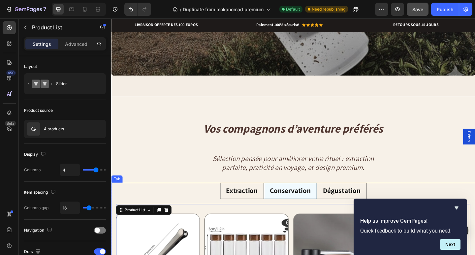
click at [359, 207] on p "Dégustation" at bounding box center [361, 206] width 41 height 10
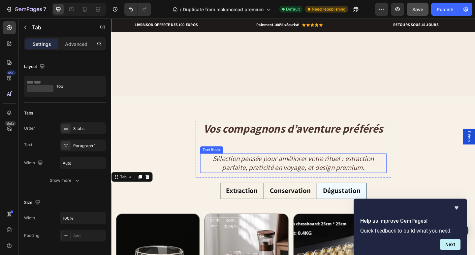
scroll to position [550, 0]
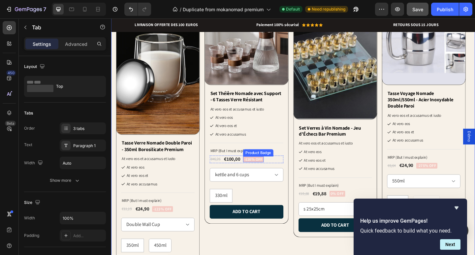
click at [272, 172] on pre "-116% off" at bounding box center [266, 172] width 22 height 7
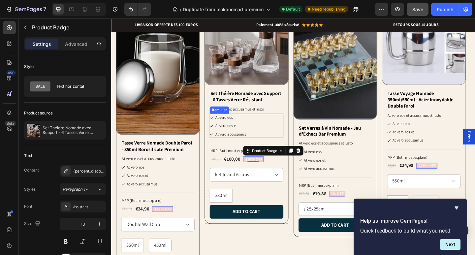
click at [245, 135] on p "At vero eos et" at bounding box center [240, 135] width 33 height 7
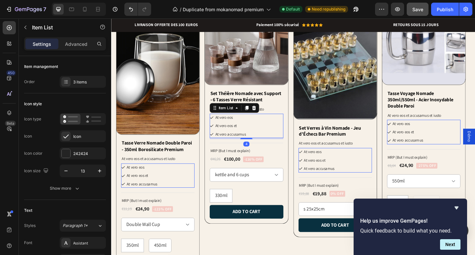
click at [271, 135] on div "At vero eos At vero eos et At vero accusamus" at bounding box center [258, 135] width 80 height 27
click at [268, 118] on icon at bounding box center [266, 115] width 5 height 5
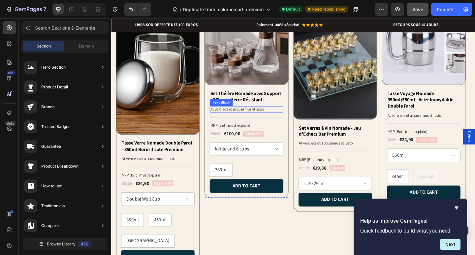
click at [275, 117] on p "At vero eos et accusamus et iusto" at bounding box center [258, 118] width 78 height 6
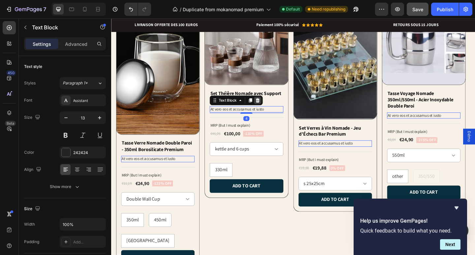
click at [270, 105] on icon at bounding box center [270, 107] width 5 height 5
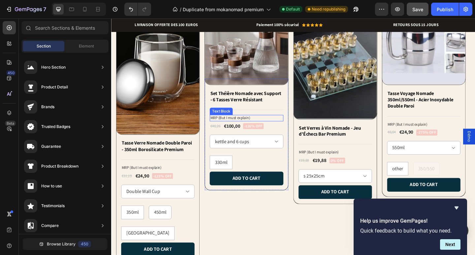
click at [264, 126] on p "MRP (But I must explain)" at bounding box center [258, 127] width 78 height 6
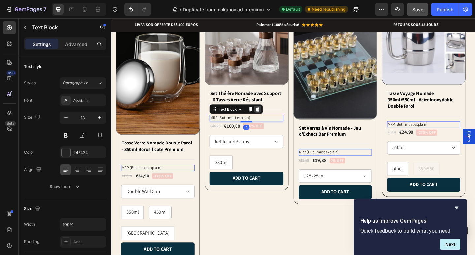
click at [271, 119] on icon at bounding box center [270, 117] width 4 height 5
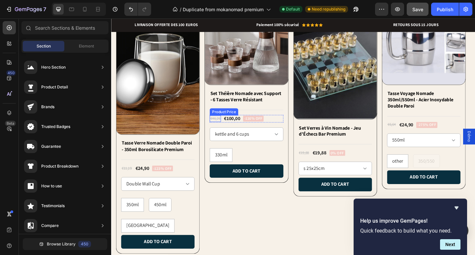
click at [230, 129] on div "€46,26" at bounding box center [224, 127] width 12 height 7
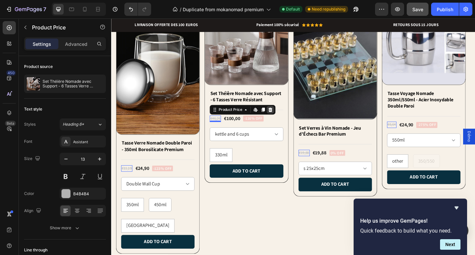
click at [284, 119] on icon at bounding box center [284, 118] width 4 height 5
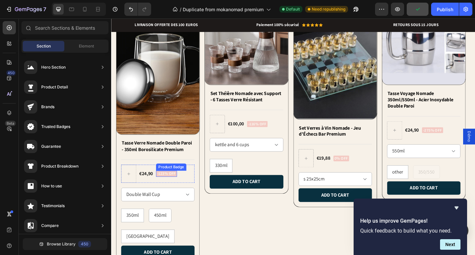
click at [169, 184] on pre "-123% off" at bounding box center [171, 187] width 23 height 7
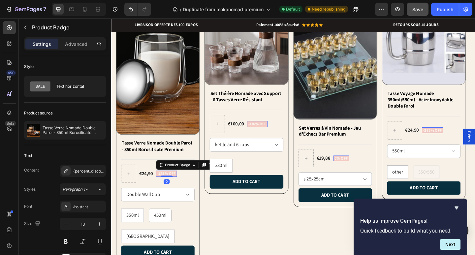
click at [274, 135] on div "-116% off Product Badge 0" at bounding box center [270, 133] width 22 height 7
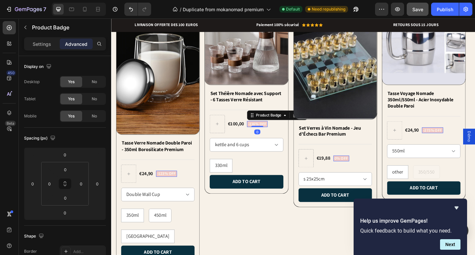
click at [362, 172] on div "0% off Product Badge 0" at bounding box center [361, 171] width 17 height 7
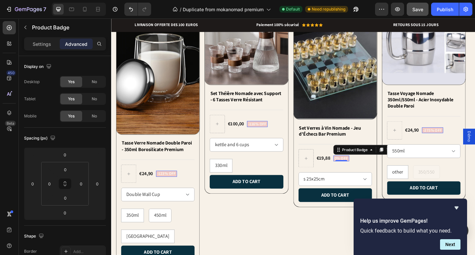
click at [456, 138] on pre "-275% off" at bounding box center [460, 140] width 23 height 7
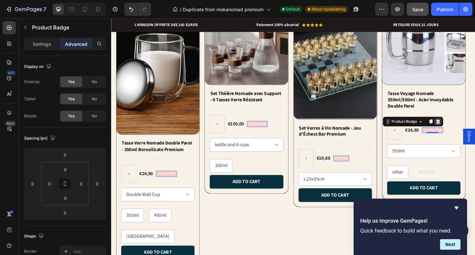
click at [468, 129] on icon at bounding box center [466, 131] width 4 height 5
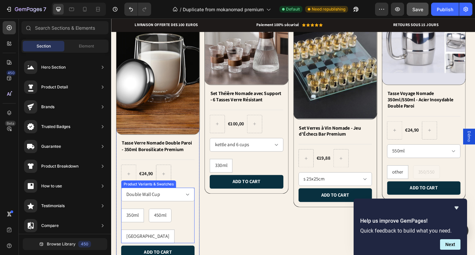
click at [180, 226] on div "350ml 350ml 350ml 450ml 450ml 450ml" at bounding box center [162, 233] width 80 height 15
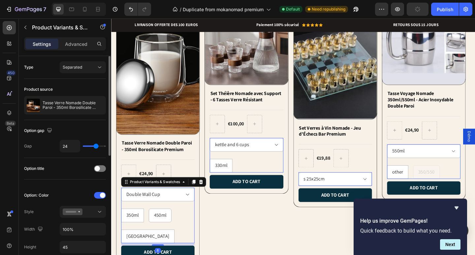
click at [86, 74] on div "Type Separated" at bounding box center [65, 67] width 82 height 23
click at [86, 73] on div "Type Separated" at bounding box center [65, 67] width 82 height 23
click at [86, 71] on button "Separated" at bounding box center [83, 67] width 46 height 12
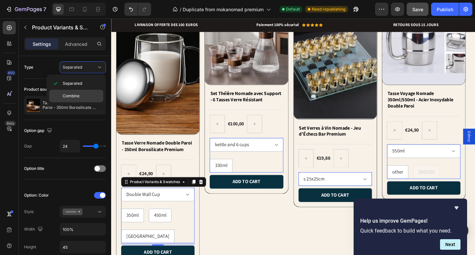
click at [80, 96] on p "Combine" at bounding box center [82, 96] width 38 height 6
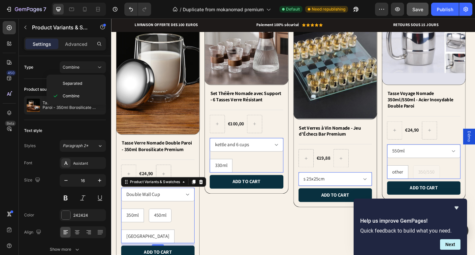
select select "585519680916685506"
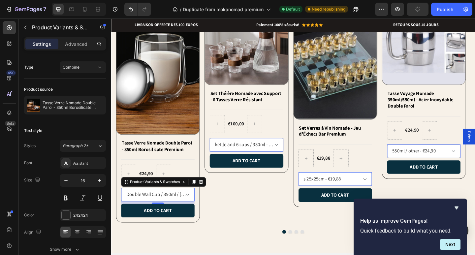
click at [164, 227] on div "8" at bounding box center [162, 225] width 7 height 5
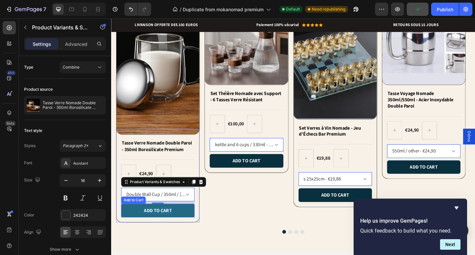
click at [163, 229] on div "Add to cart" at bounding box center [162, 227] width 30 height 7
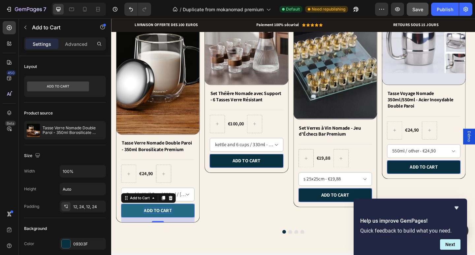
click at [163, 229] on div "Add to cart" at bounding box center [162, 227] width 30 height 7
click at [163, 229] on p "Add to cart" at bounding box center [162, 227] width 30 height 7
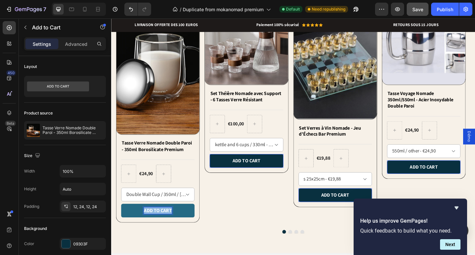
click at [163, 229] on p "Add to cart" at bounding box center [162, 227] width 30 height 7
click at [122, 220] on button "emportez" at bounding box center [162, 227] width 80 height 15
click at [122, 220] on button "emportez le" at bounding box center [162, 227] width 80 height 15
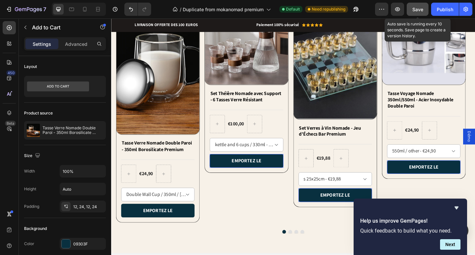
click at [417, 13] on button "Save" at bounding box center [418, 9] width 22 height 13
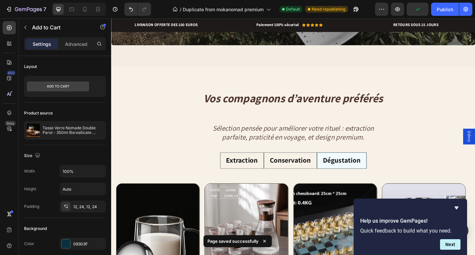
scroll to position [385, 0]
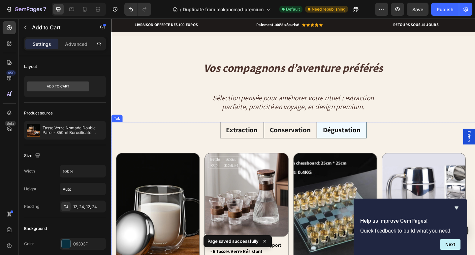
click at [280, 140] on li "Conservation" at bounding box center [306, 140] width 58 height 18
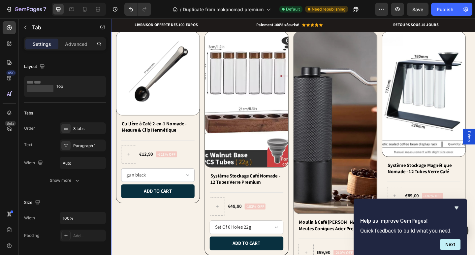
scroll to position [583, 0]
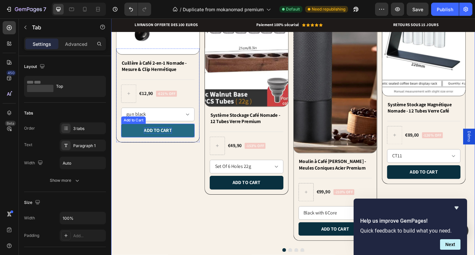
click at [175, 142] on div "Add to cart" at bounding box center [162, 140] width 30 height 7
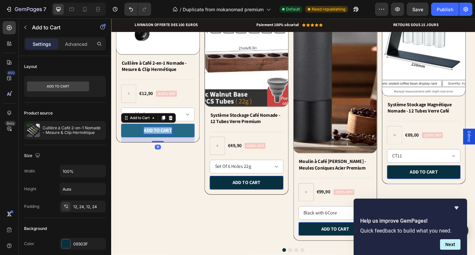
click at [175, 142] on p "Add to cart" at bounding box center [162, 140] width 30 height 7
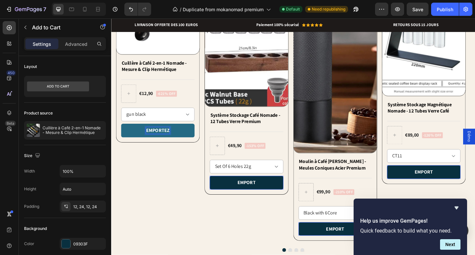
click at [122, 133] on button "emportez" at bounding box center [162, 140] width 80 height 15
click at [122, 133] on button "emportez le" at bounding box center [162, 140] width 80 height 15
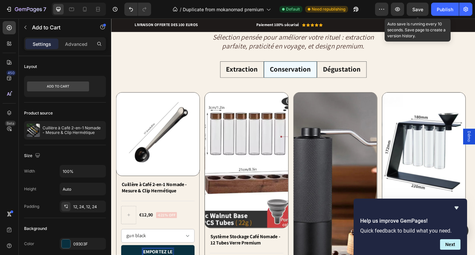
drag, startPoint x: 417, startPoint y: 12, endPoint x: 172, endPoint y: 58, distance: 248.9
click at [417, 12] on span "Save" at bounding box center [417, 10] width 11 height 6
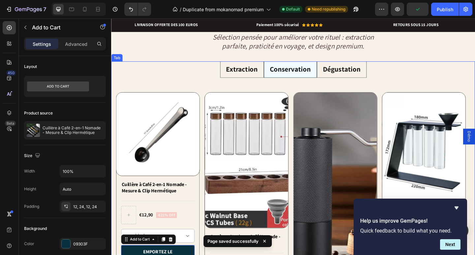
click at [271, 79] on li "Extraction" at bounding box center [253, 74] width 47 height 18
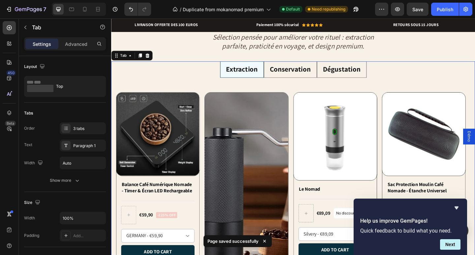
scroll to position [583, 0]
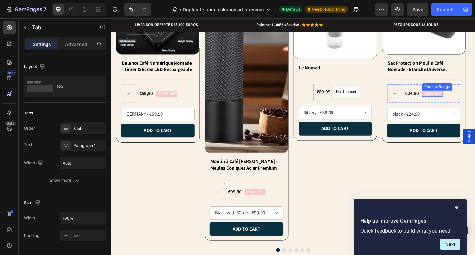
click at [460, 99] on pre "-153% off" at bounding box center [460, 100] width 23 height 7
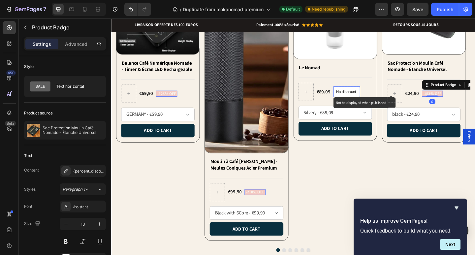
click at [378, 99] on p "No discount" at bounding box center [367, 99] width 23 height 6
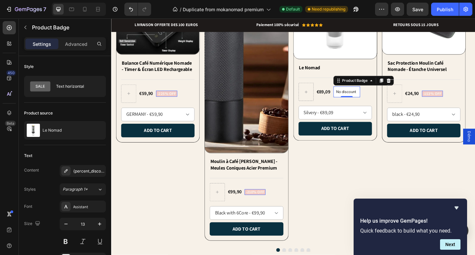
click at [271, 208] on pre "-210% off" at bounding box center [267, 207] width 23 height 7
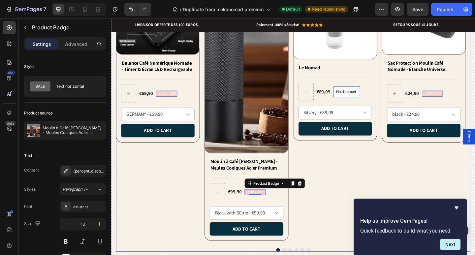
click at [317, 199] on div "Product Images Le Nomad Product Title Title Line €89,09 Product Price Product P…" at bounding box center [354, 115] width 91 height 296
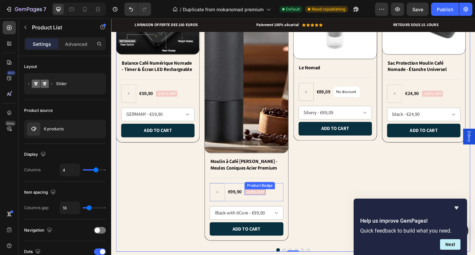
click at [270, 203] on div "-210% off Product Badge" at bounding box center [267, 208] width 23 height 20
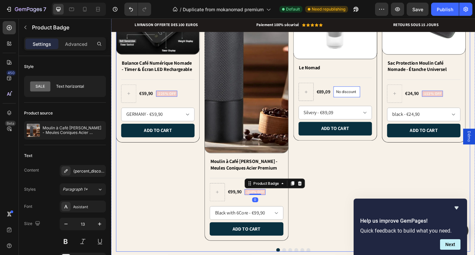
click at [317, 197] on div "Product Images Le Nomad Product Title Title Line €89,09 Product Price Product P…" at bounding box center [354, 115] width 91 height 296
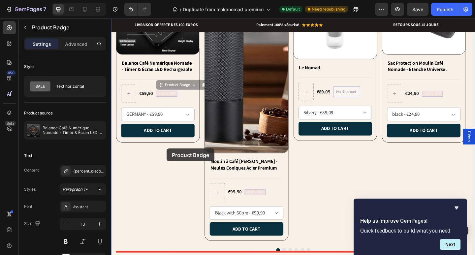
drag, startPoint x: 175, startPoint y: 97, endPoint x: 171, endPoint y: 160, distance: 62.4
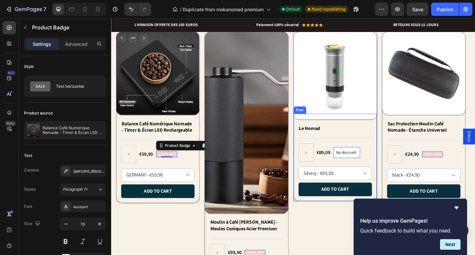
scroll to position [484, 0]
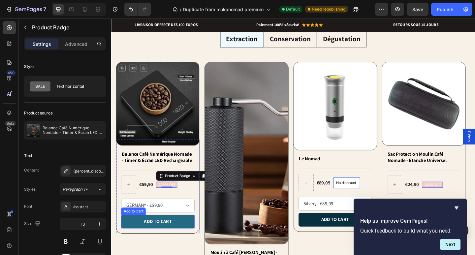
click at [162, 235] on button "Add to cart" at bounding box center [162, 239] width 80 height 15
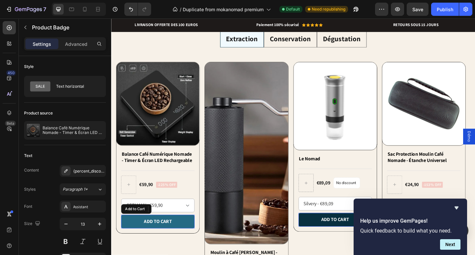
click at [162, 235] on button "Add to cart" at bounding box center [162, 239] width 80 height 15
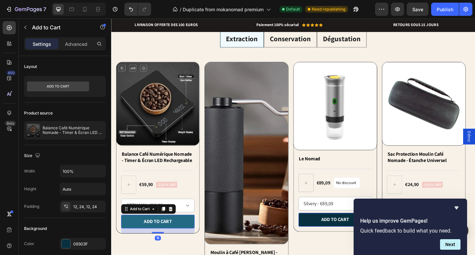
click at [162, 235] on button "Add to cart" at bounding box center [162, 239] width 80 height 15
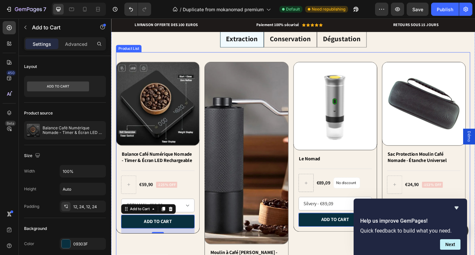
click at [177, 255] on div "Product Images Balance Café Numérique Nomade - Timer & Écran LED Rechargeable P…" at bounding box center [161, 214] width 91 height 296
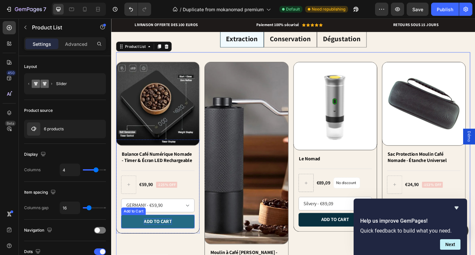
click at [169, 240] on div "Add to cart" at bounding box center [162, 239] width 30 height 7
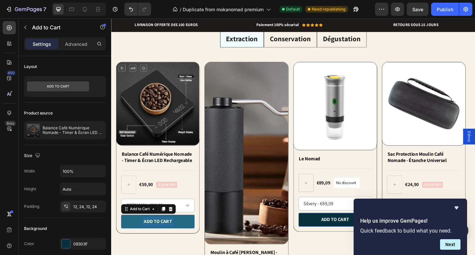
click at [169, 240] on p "Add to cart" at bounding box center [162, 239] width 30 height 7
click at [162, 241] on p "Add to cart" at bounding box center [162, 239] width 30 height 7
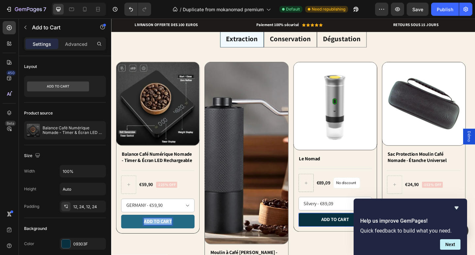
click at [162, 241] on p "Add to cart" at bounding box center [162, 239] width 30 height 7
click at [122, 232] on button "emportez" at bounding box center [162, 239] width 80 height 15
click at [122, 232] on button "emportez le" at bounding box center [162, 239] width 80 height 15
click at [440, 11] on div "Publish" at bounding box center [445, 9] width 16 height 7
